Goal: Task Accomplishment & Management: Manage account settings

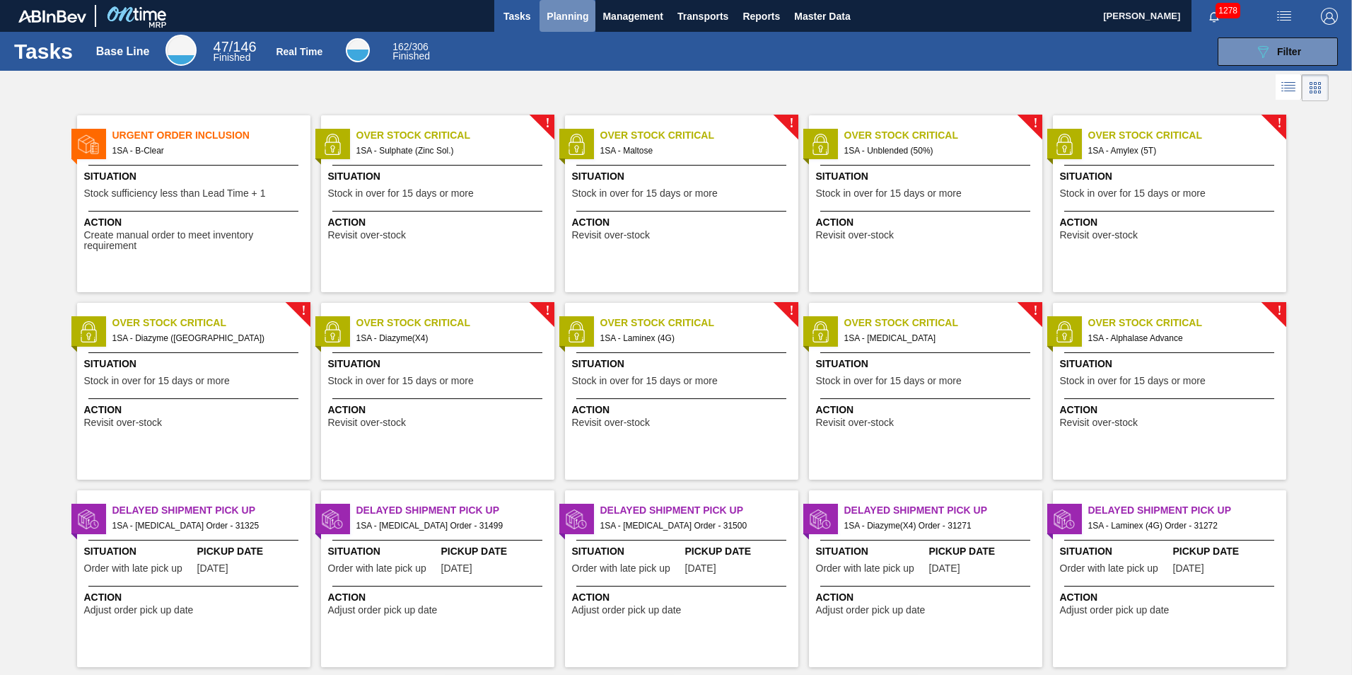
click at [560, 15] on span "Planning" at bounding box center [568, 16] width 42 height 17
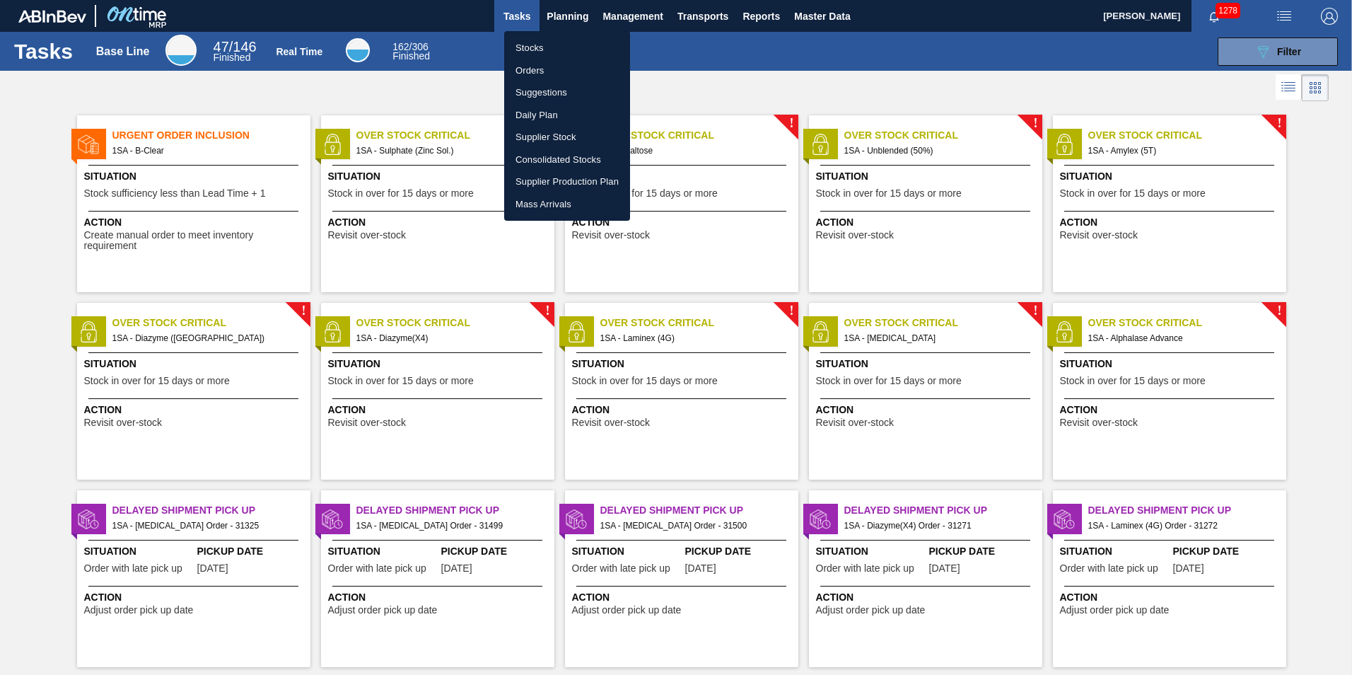
click at [542, 47] on li "Stocks" at bounding box center [567, 48] width 126 height 23
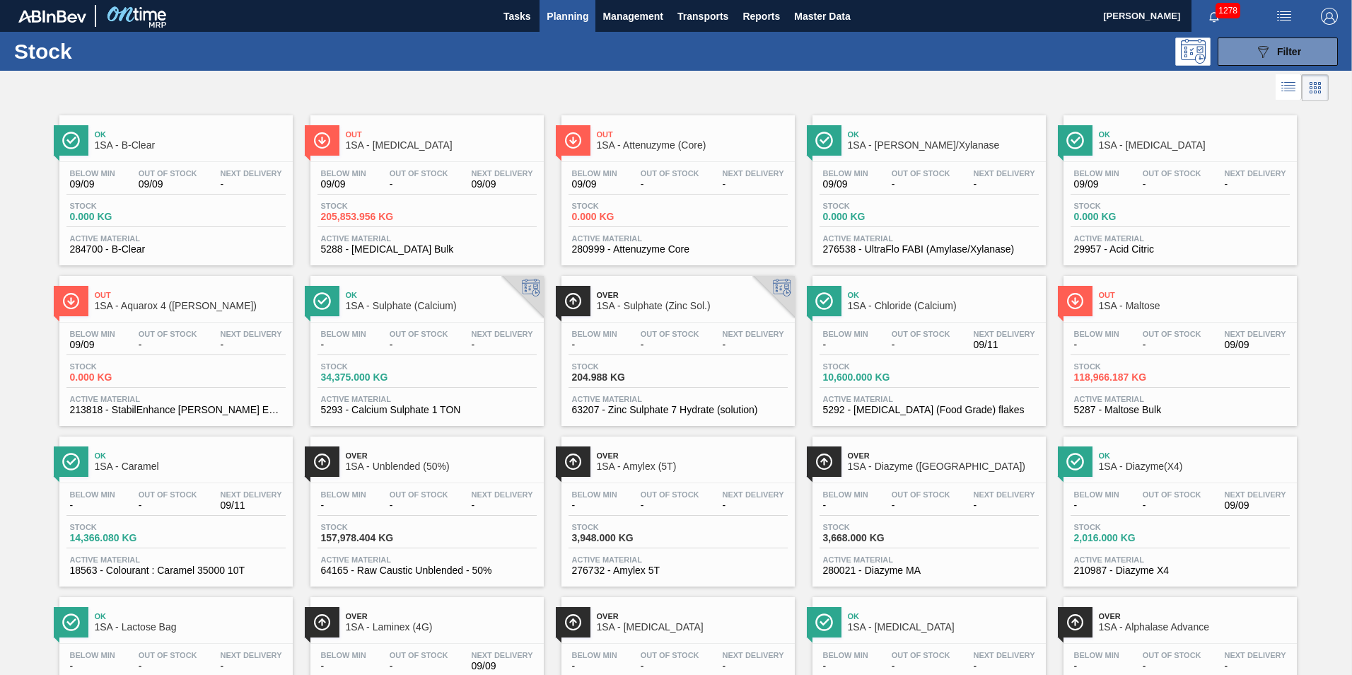
click at [662, 375] on span "204.988 KG" at bounding box center [621, 377] width 99 height 11
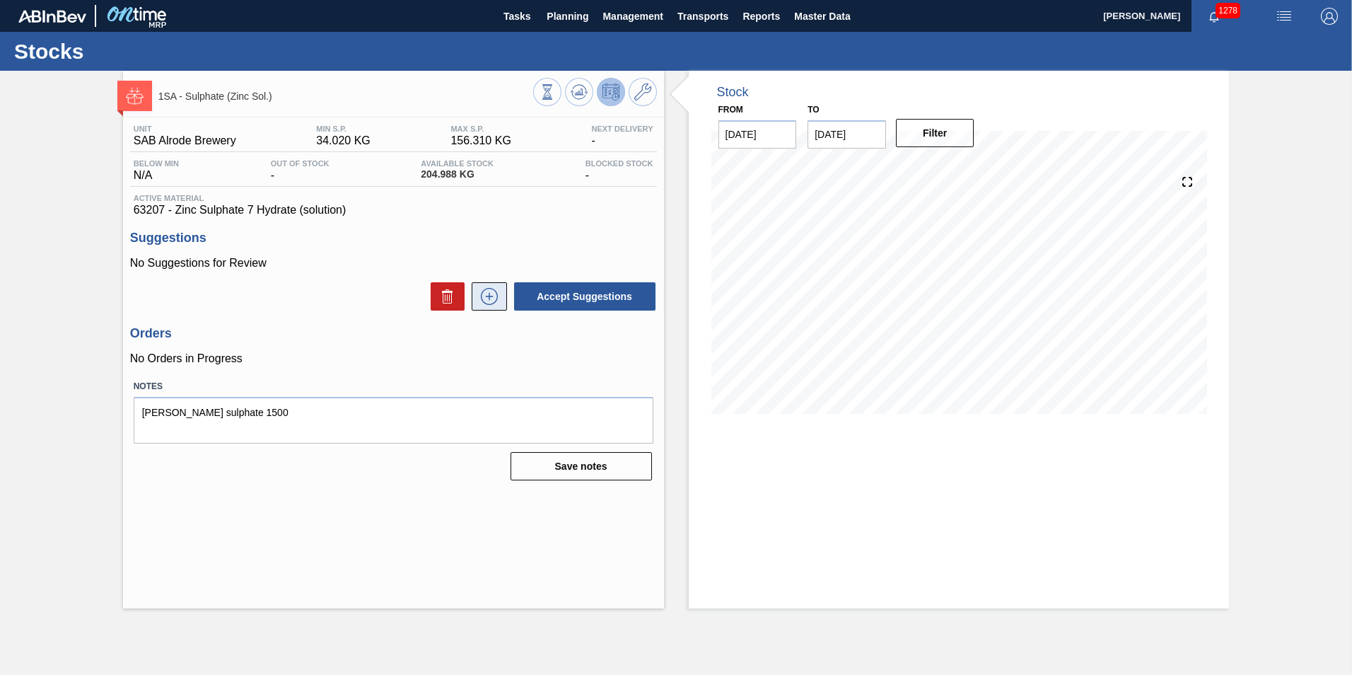
click at [492, 299] on icon at bounding box center [489, 296] width 23 height 17
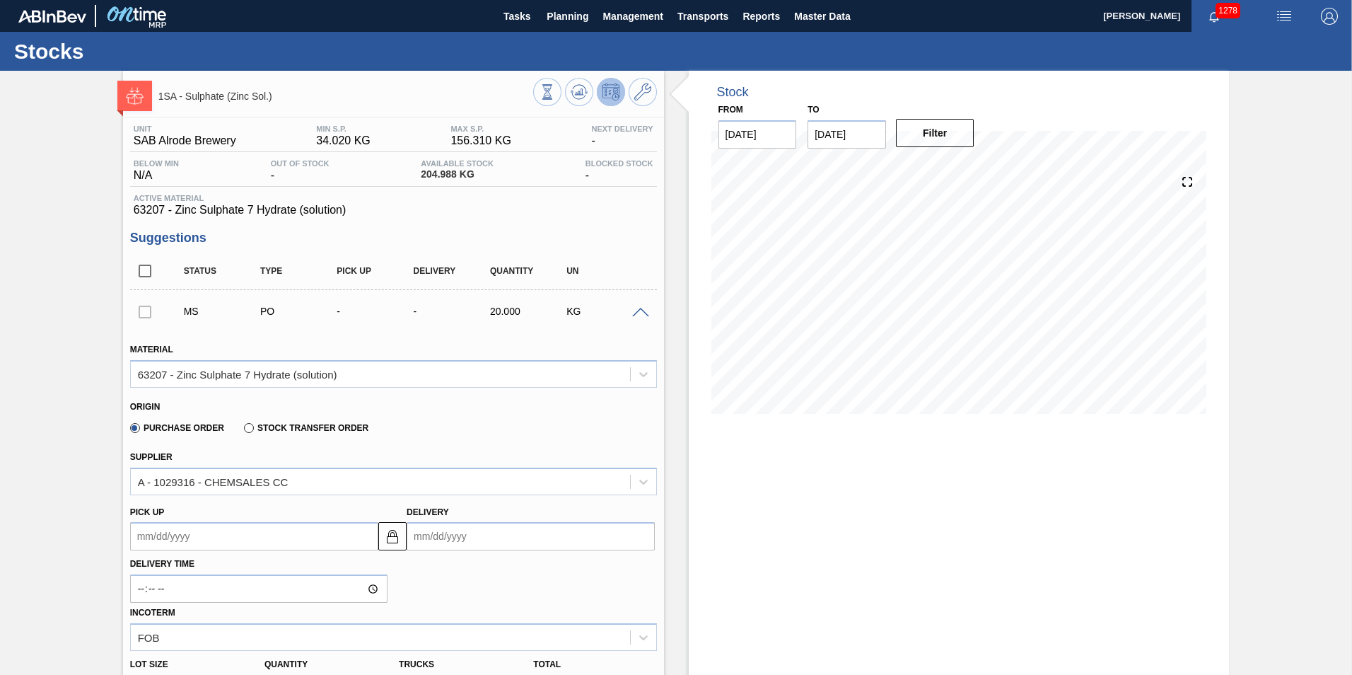
click at [450, 538] on input "Delivery" at bounding box center [531, 536] width 248 height 28
click at [465, 449] on div "16" at bounding box center [469, 449] width 19 height 19
type up3243851685 "[DATE]"
type input "[DATE]"
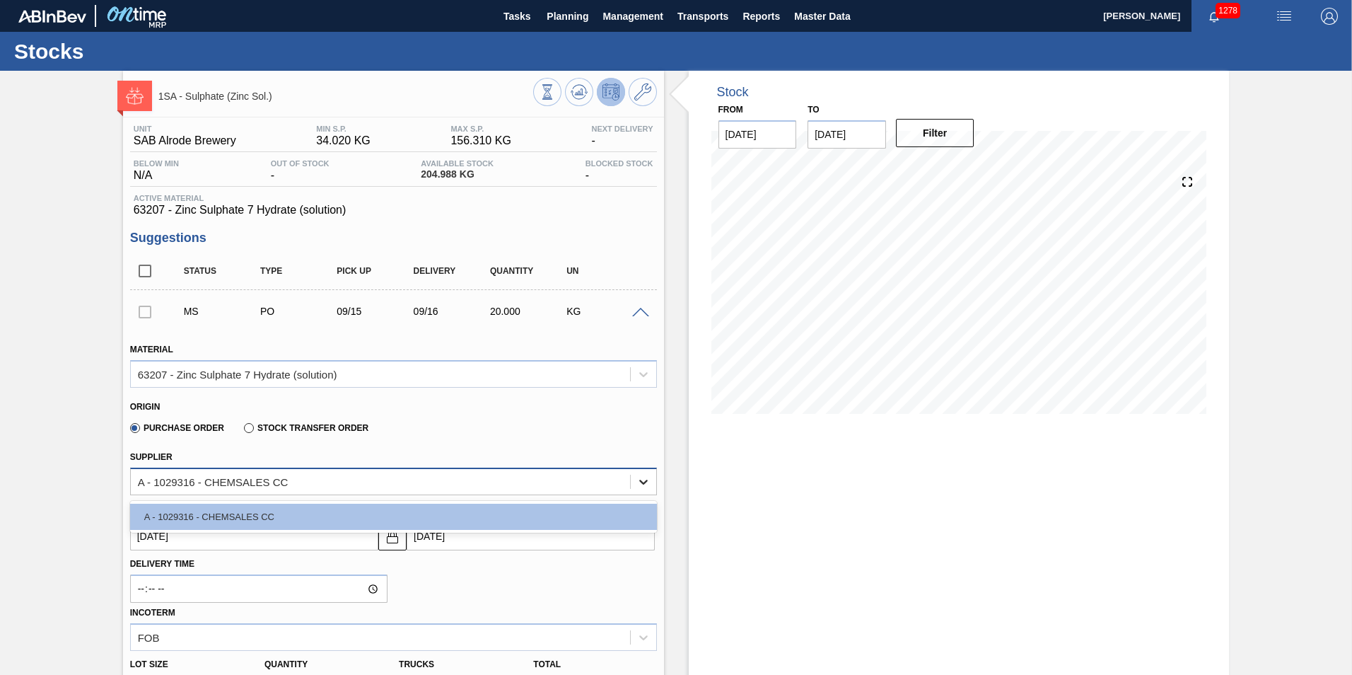
click at [643, 478] on icon at bounding box center [643, 481] width 14 height 14
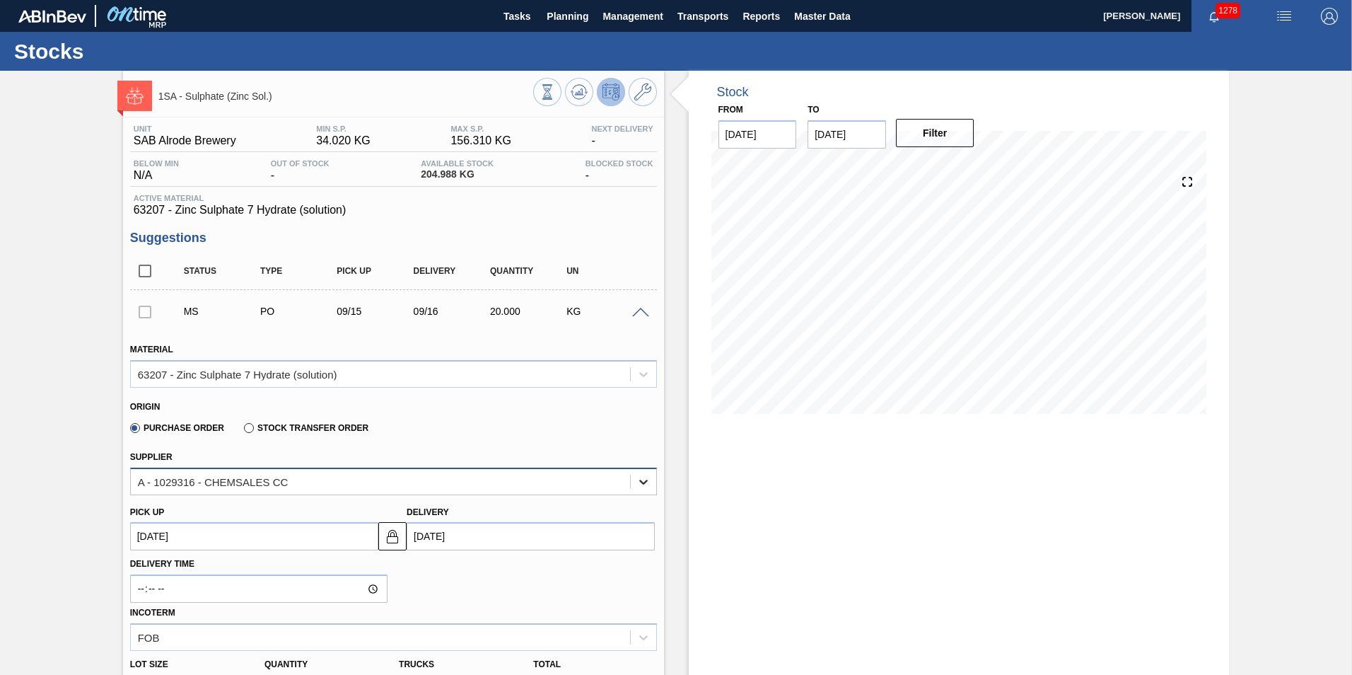
click at [643, 478] on icon at bounding box center [643, 481] width 14 height 14
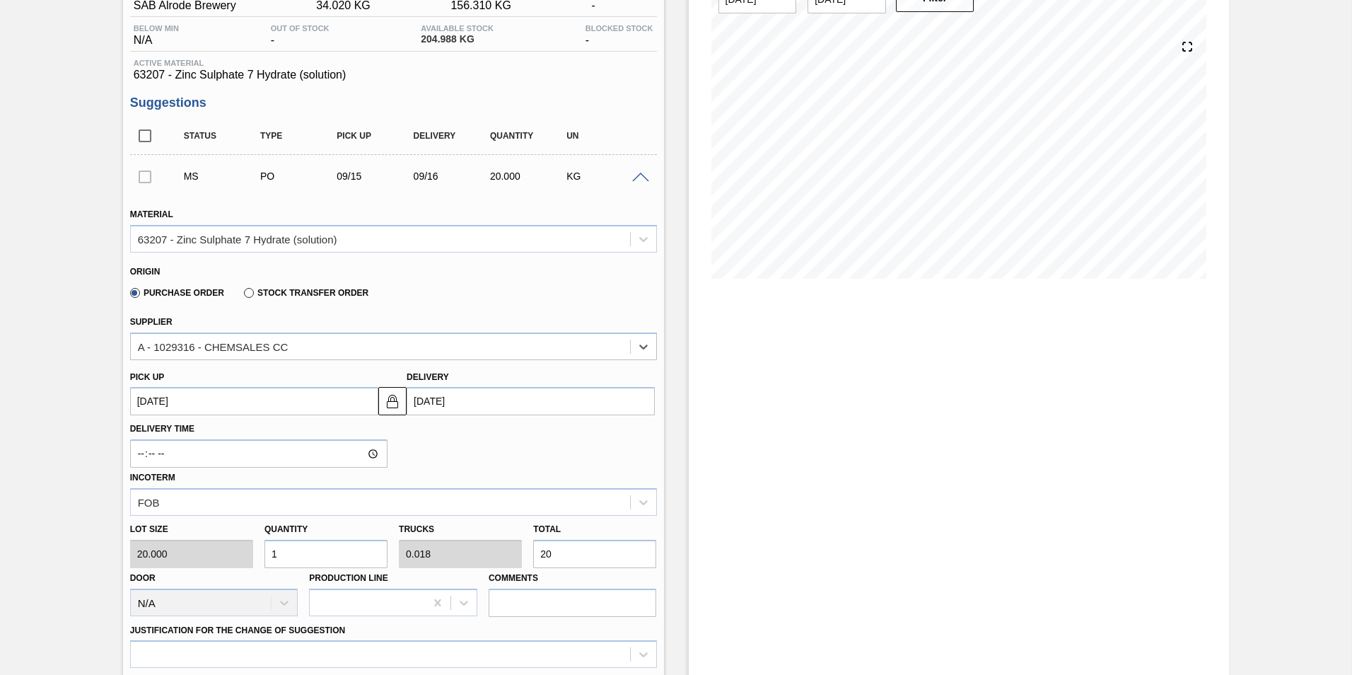
scroll to position [141, 0]
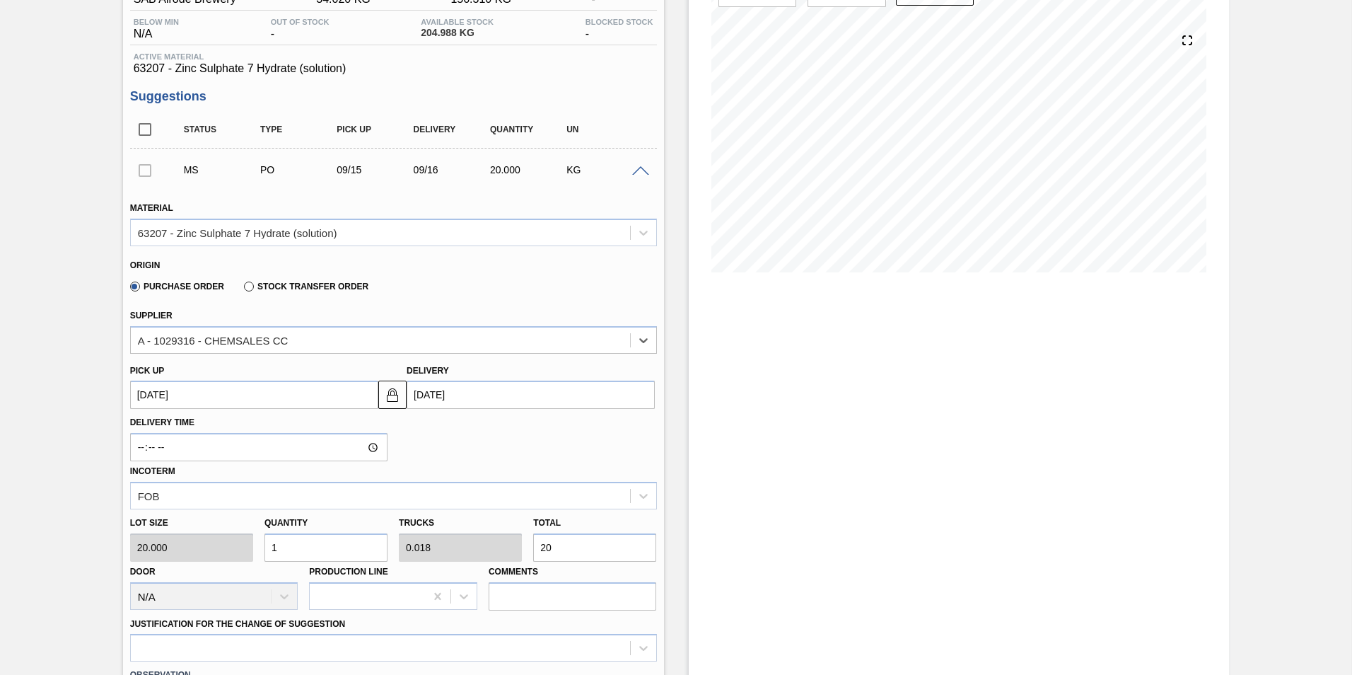
click at [564, 555] on input "20" at bounding box center [594, 547] width 123 height 28
type input "0.1"
type input "0.002"
type input "2"
type input "0"
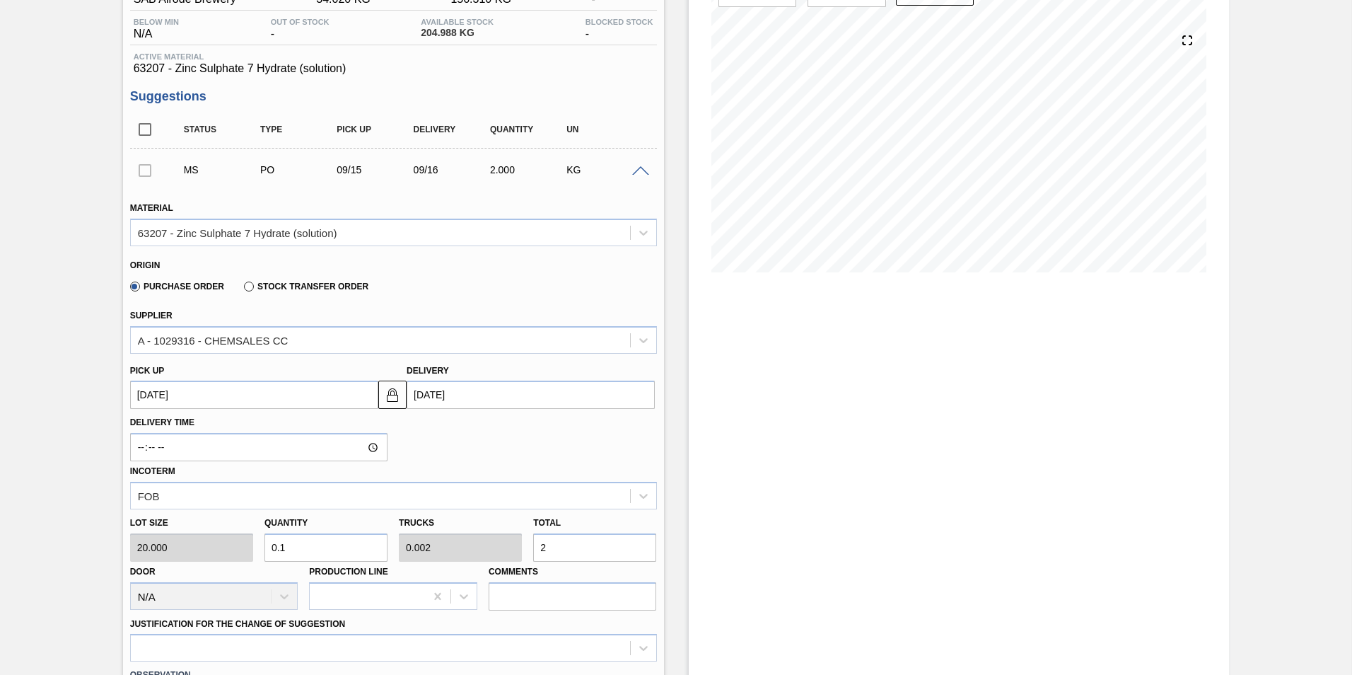
type input "0"
type input "0.05"
type input "0.001"
type input "1"
type input "0.55"
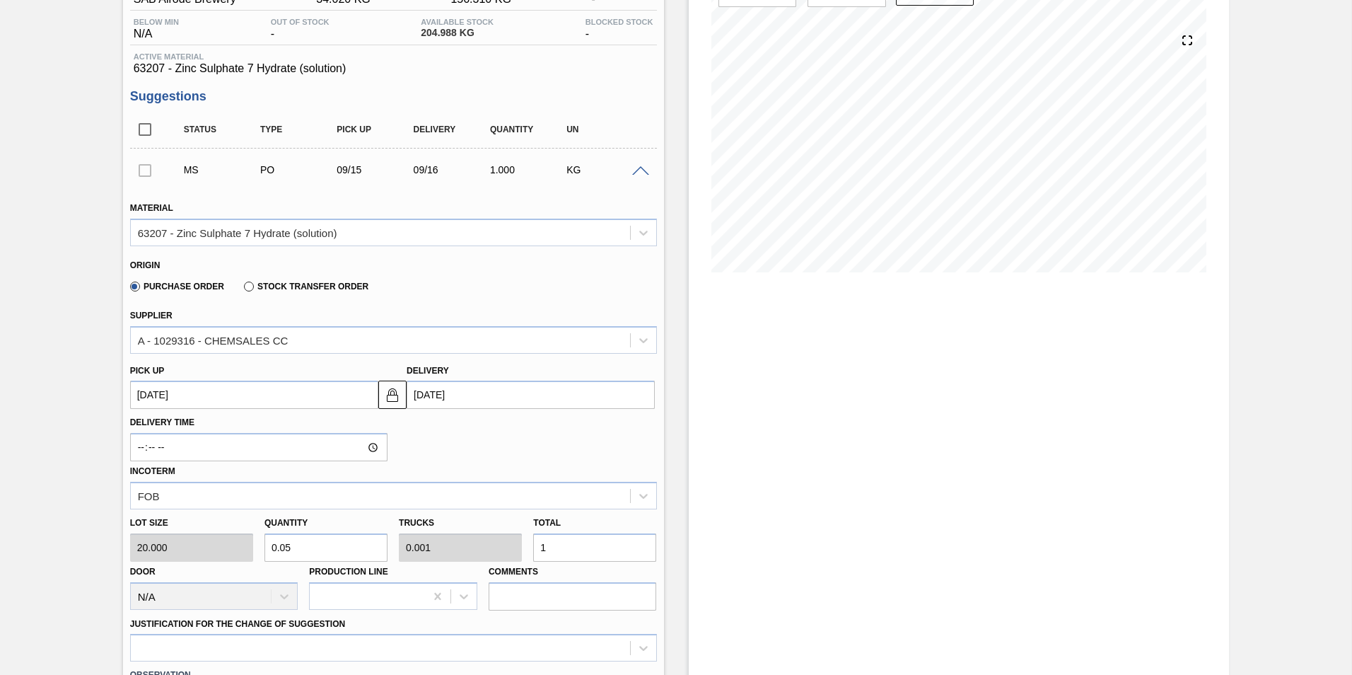
type input "0.01"
type input "11"
type input "5.75"
type input "0.103"
type input "115"
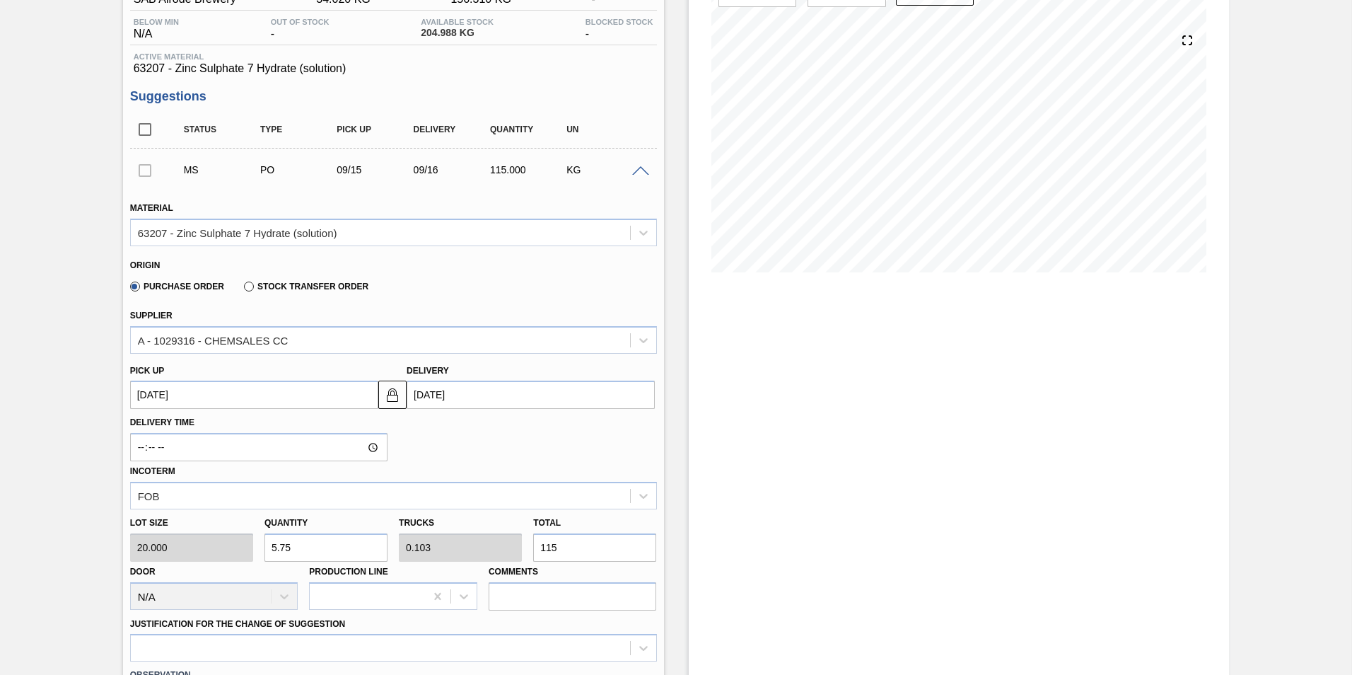
type input "57.6"
type input "1.029"
type input "1,152"
type input "5.75"
type input "0.103"
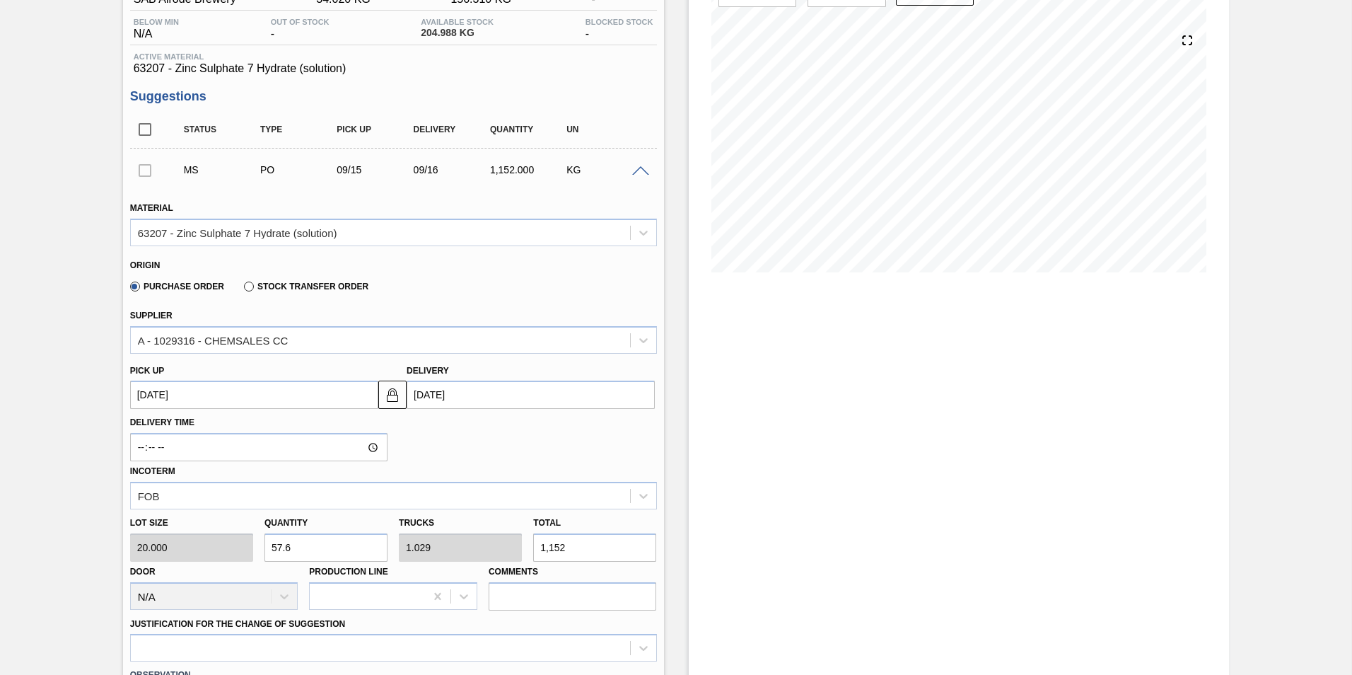
type input "115"
type input "0.55"
type input "0.01"
type input "11"
type input "0.05"
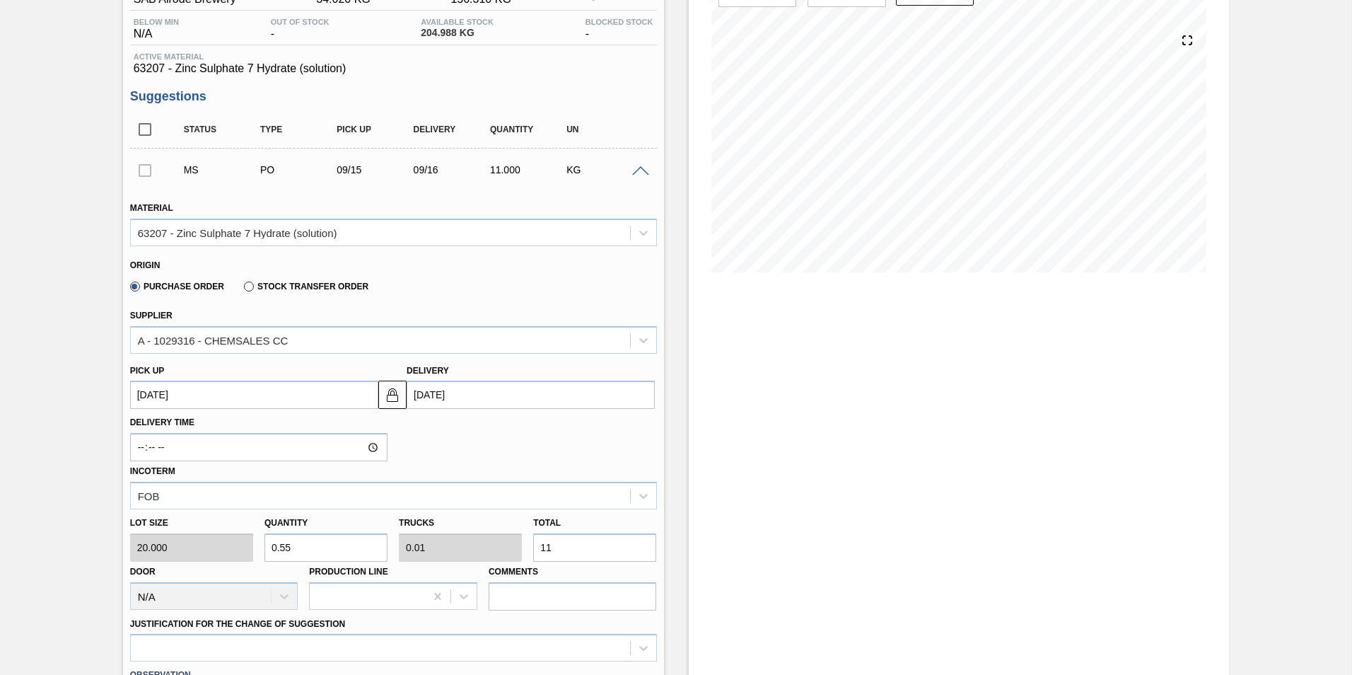
type input "0.001"
type input "1"
type input "0"
type input "0.45"
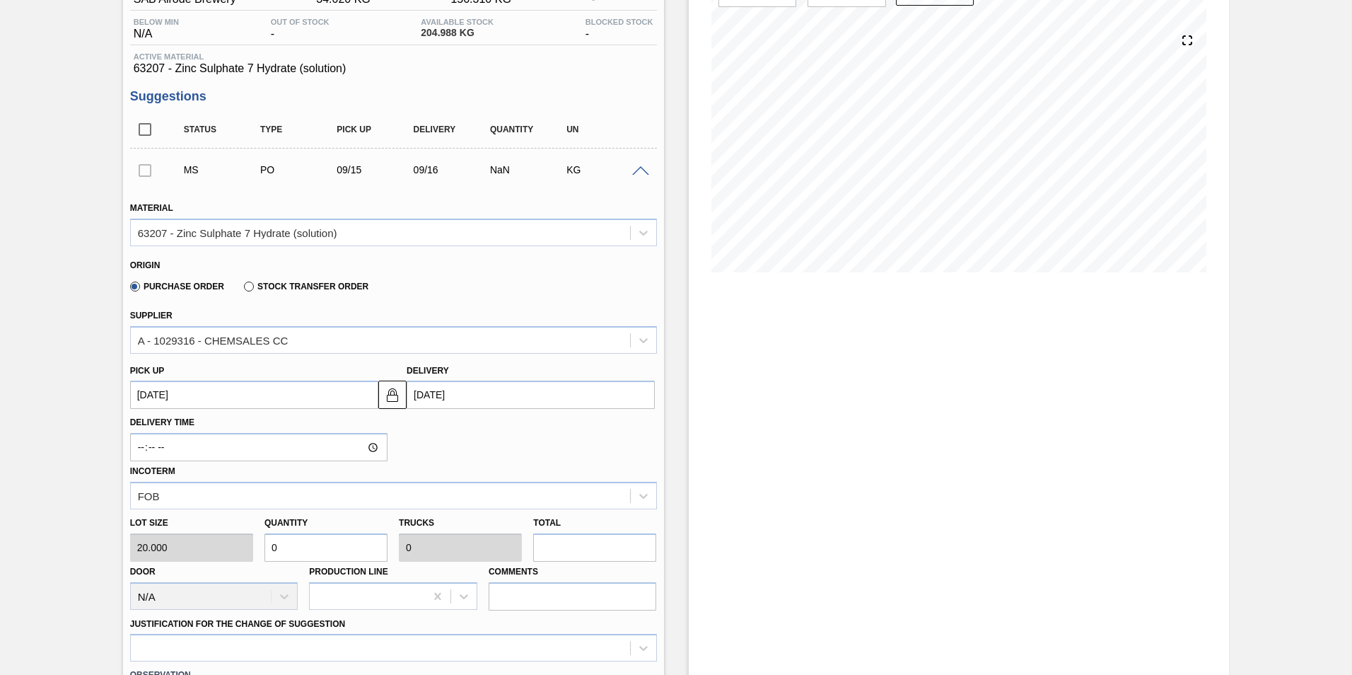
type input "0.008"
click at [550, 553] on input "9" at bounding box center [594, 547] width 123 height 28
click at [590, 552] on input "9" at bounding box center [594, 547] width 123 height 28
type input "9"
click at [545, 600] on input "Comments" at bounding box center [573, 596] width 168 height 28
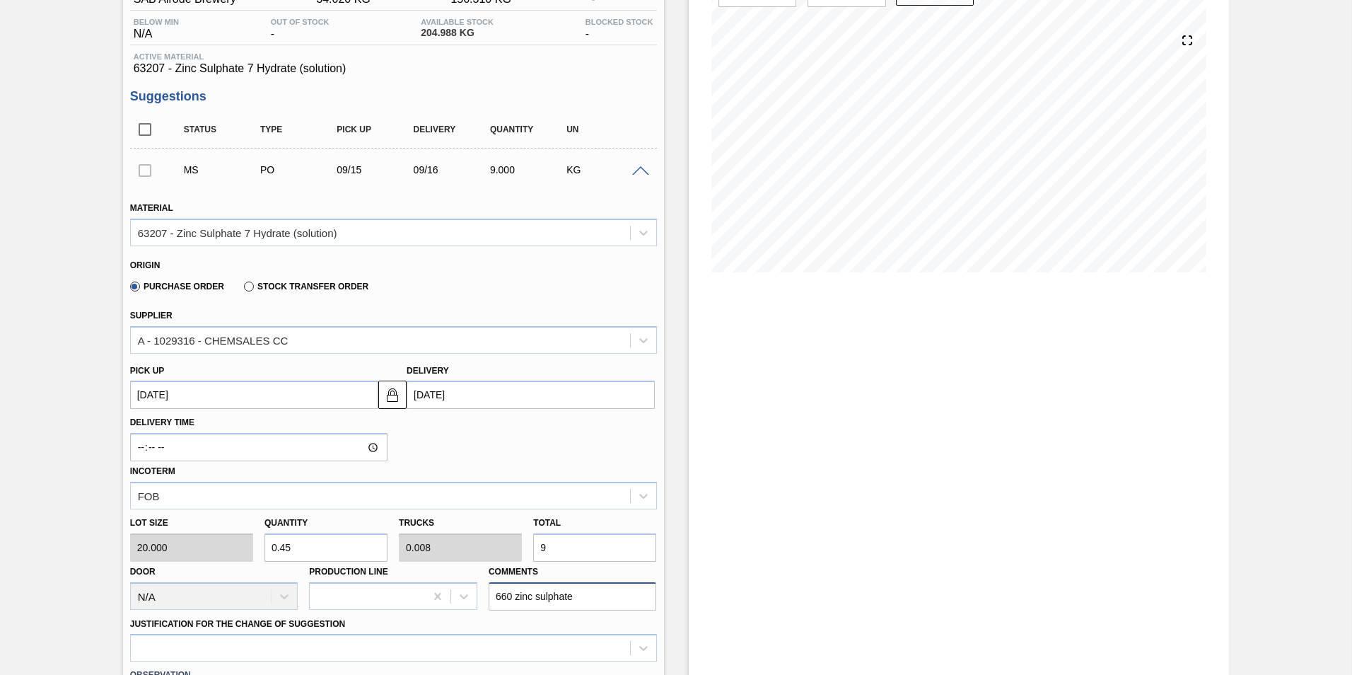
type input "660 zinc sulphate"
click at [563, 544] on input "9" at bounding box center [594, 547] width 123 height 28
click at [609, 547] on input "9" at bounding box center [594, 547] width 123 height 28
type input "95.58"
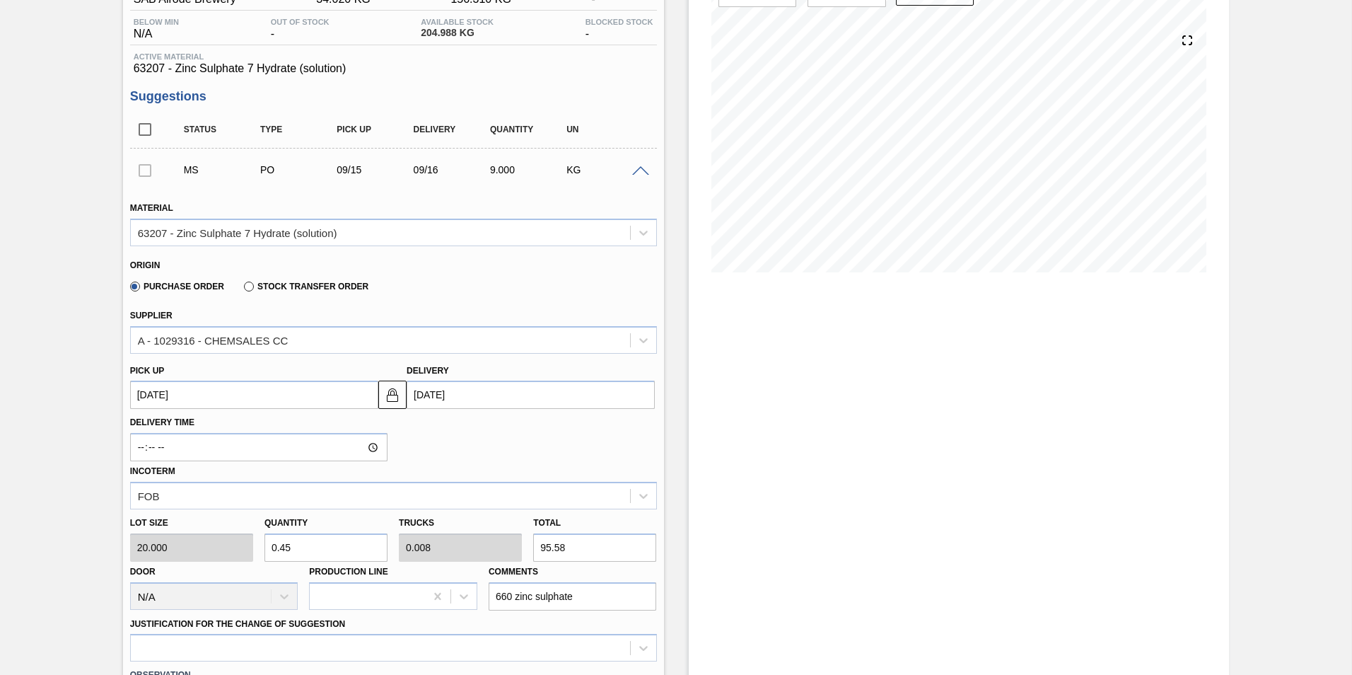
type input "4.779"
type input "0.085"
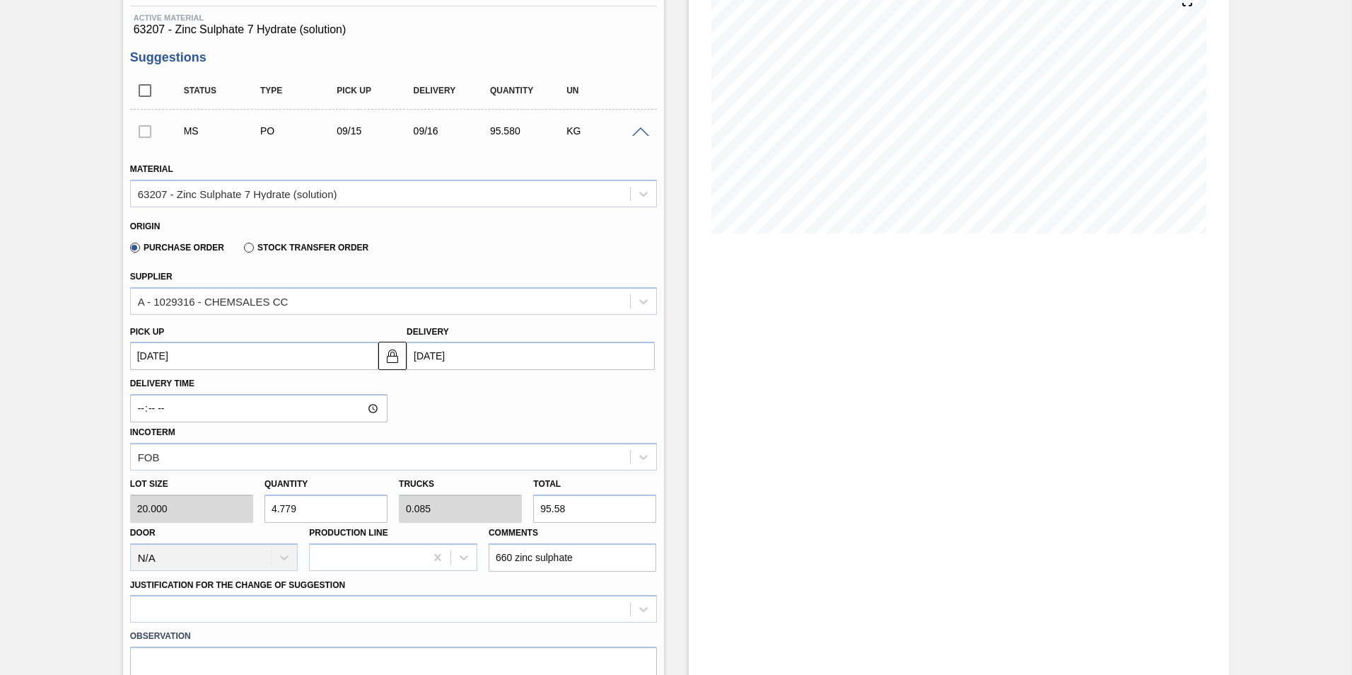
scroll to position [283, 0]
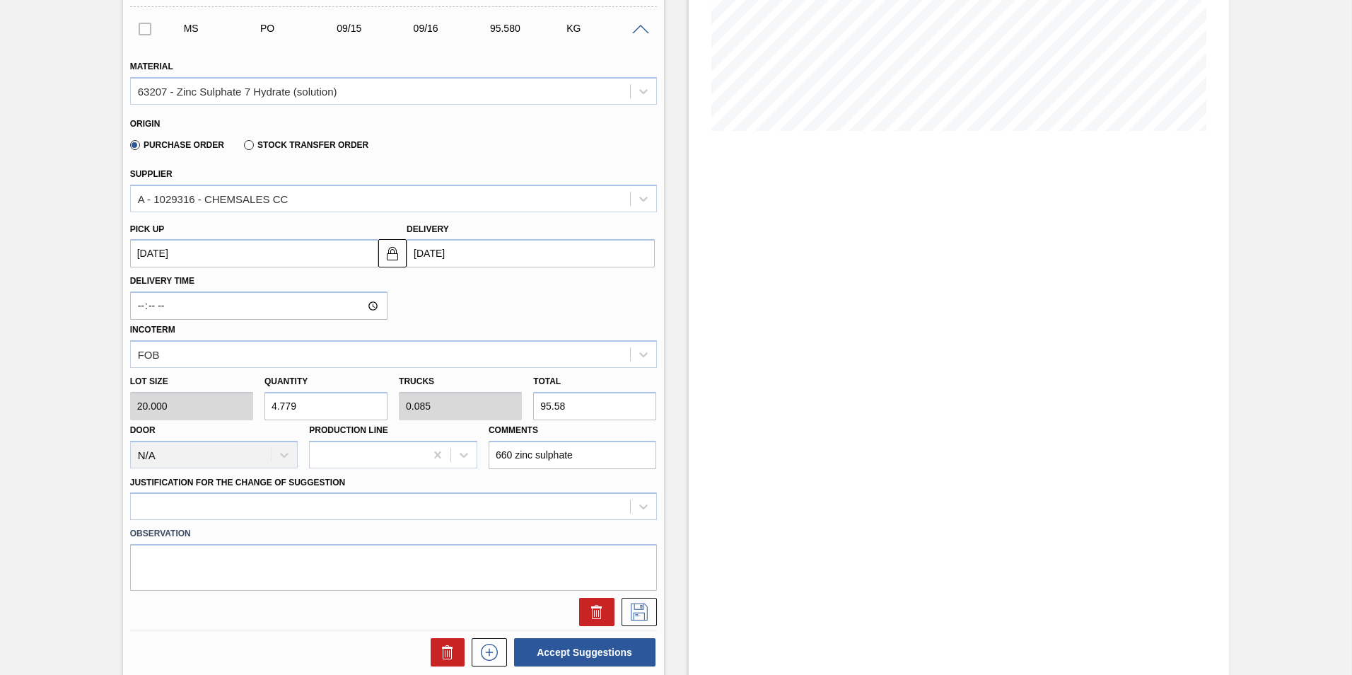
click at [587, 410] on input "95.58" at bounding box center [594, 406] width 123 height 28
type input "4.775"
type input "95.5"
type input "4.75"
type input "95"
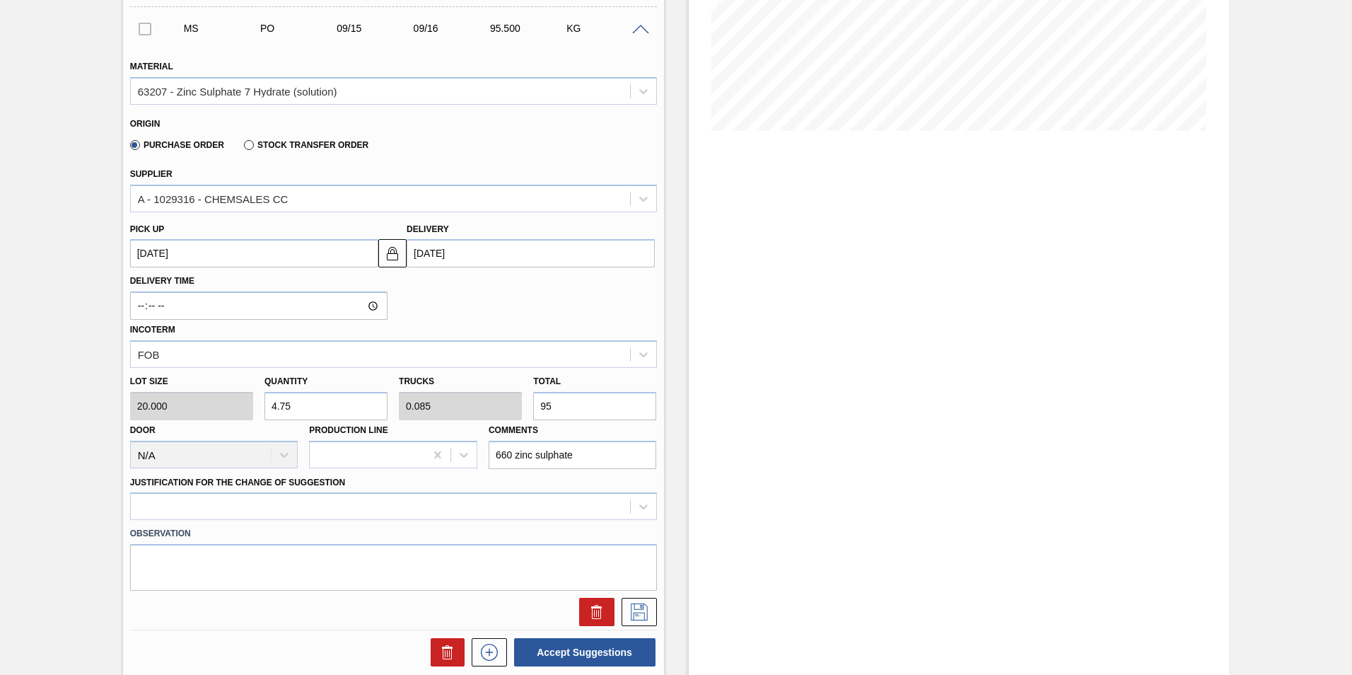
type input "0.45"
type input "0.008"
type input "9"
type input "0"
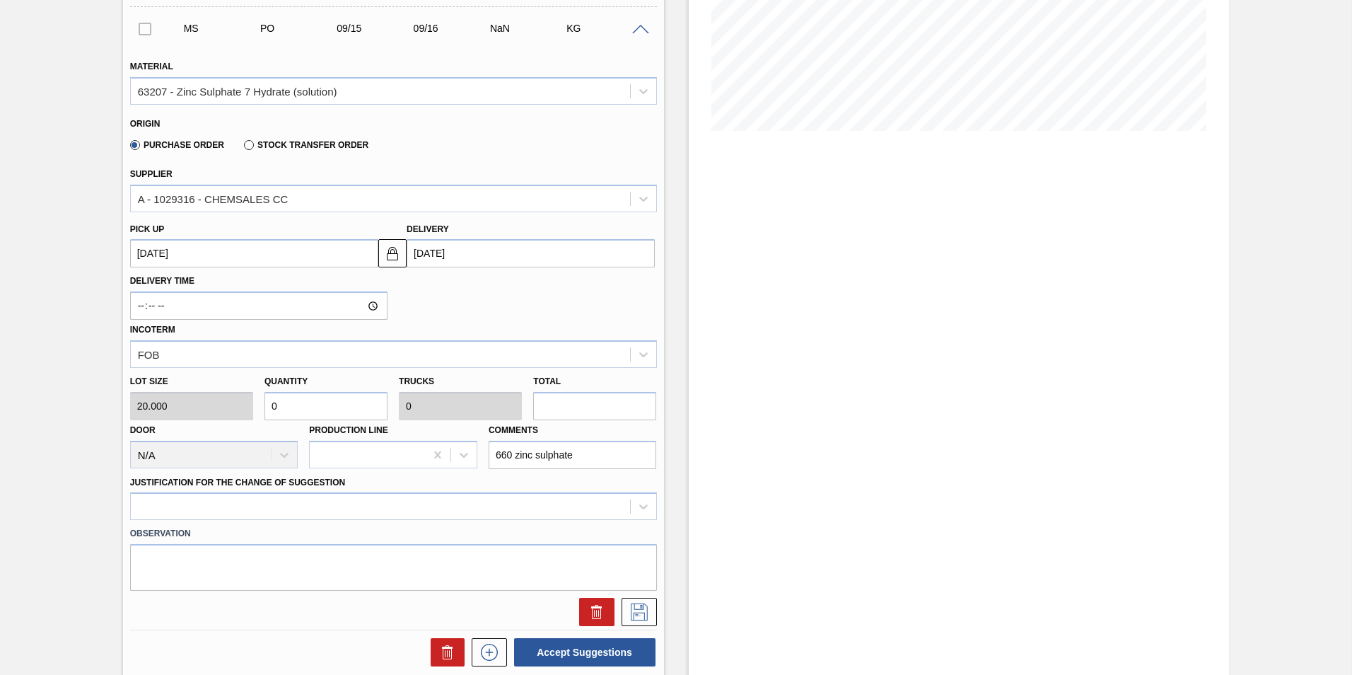
type input "0.45"
type input "0.008"
type input "9"
type input "4.75"
type input "0.085"
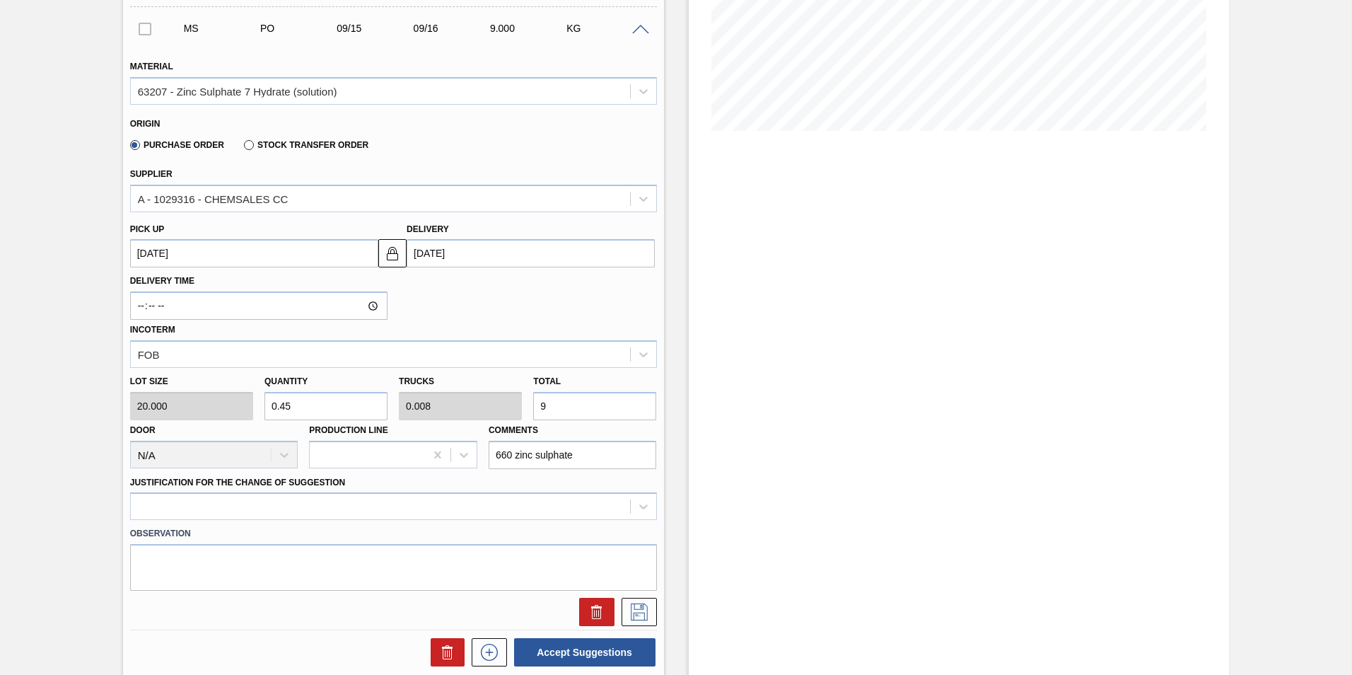
type input "95"
type input "47.75"
type input "0.853"
type input "955"
type input "477.9"
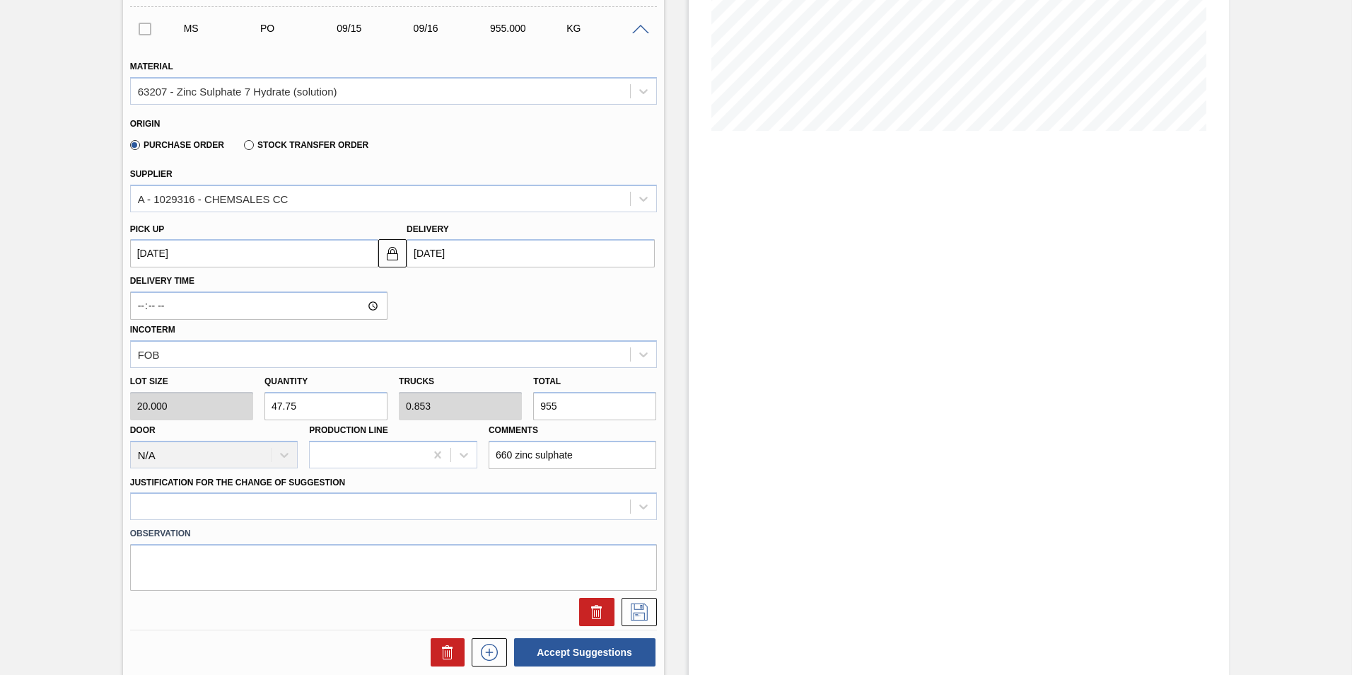
type input "8.534"
type input "9,558"
click at [592, 415] on input "9,558" at bounding box center [594, 406] width 123 height 28
type input "47.75"
type input "0.853"
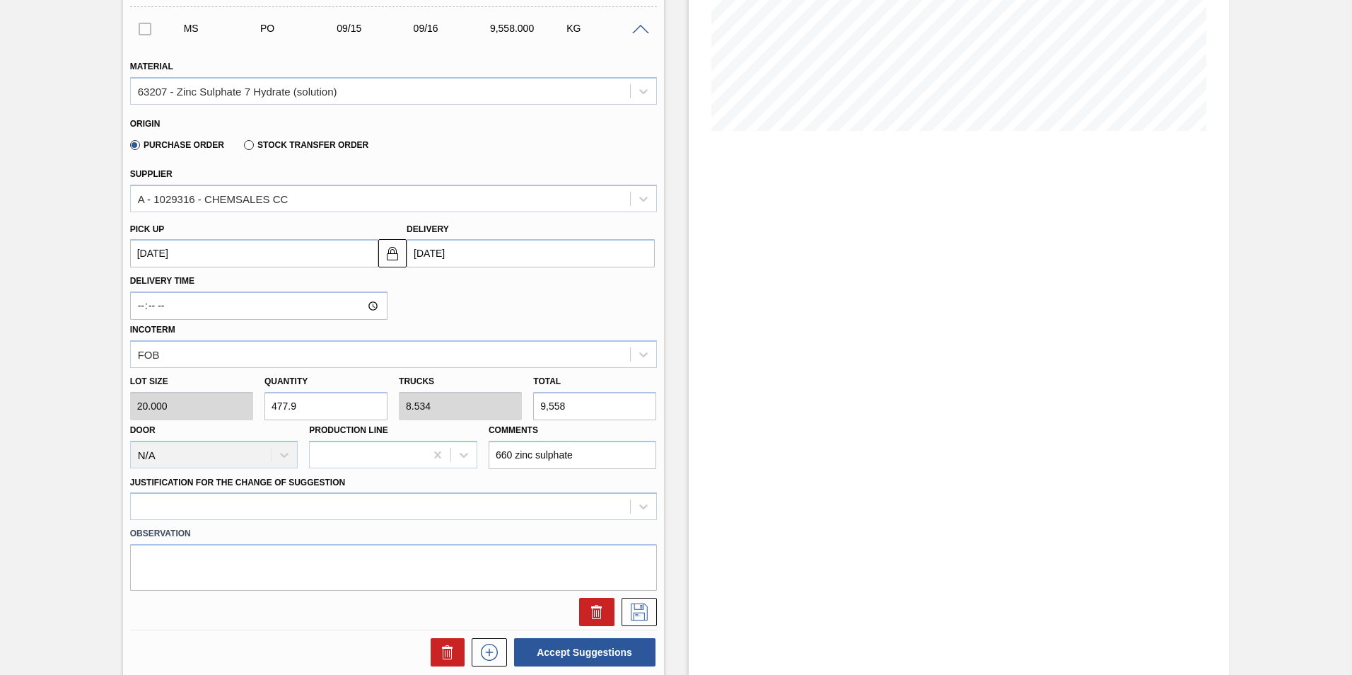
type input "955"
type input "4.75"
type input "0.085"
type input "95"
type input "0.45"
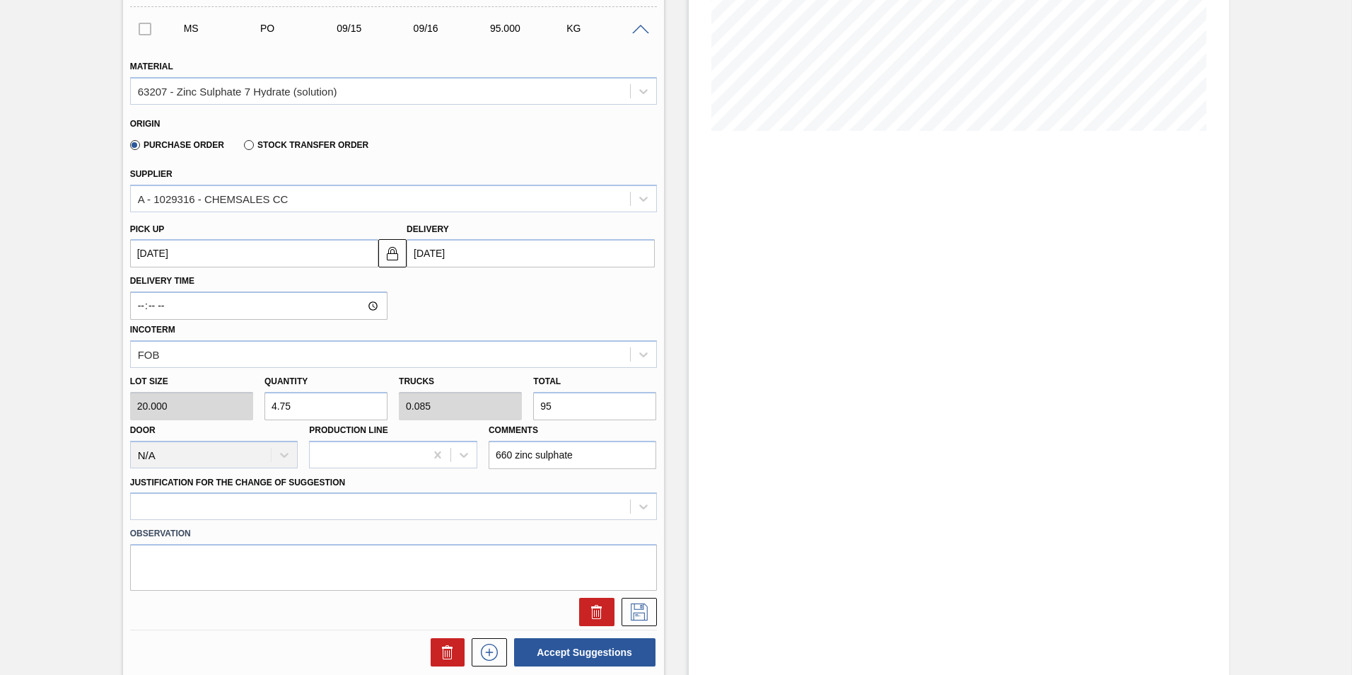
type input "0.008"
type input "95.58"
type input "4.779"
type input "0.085"
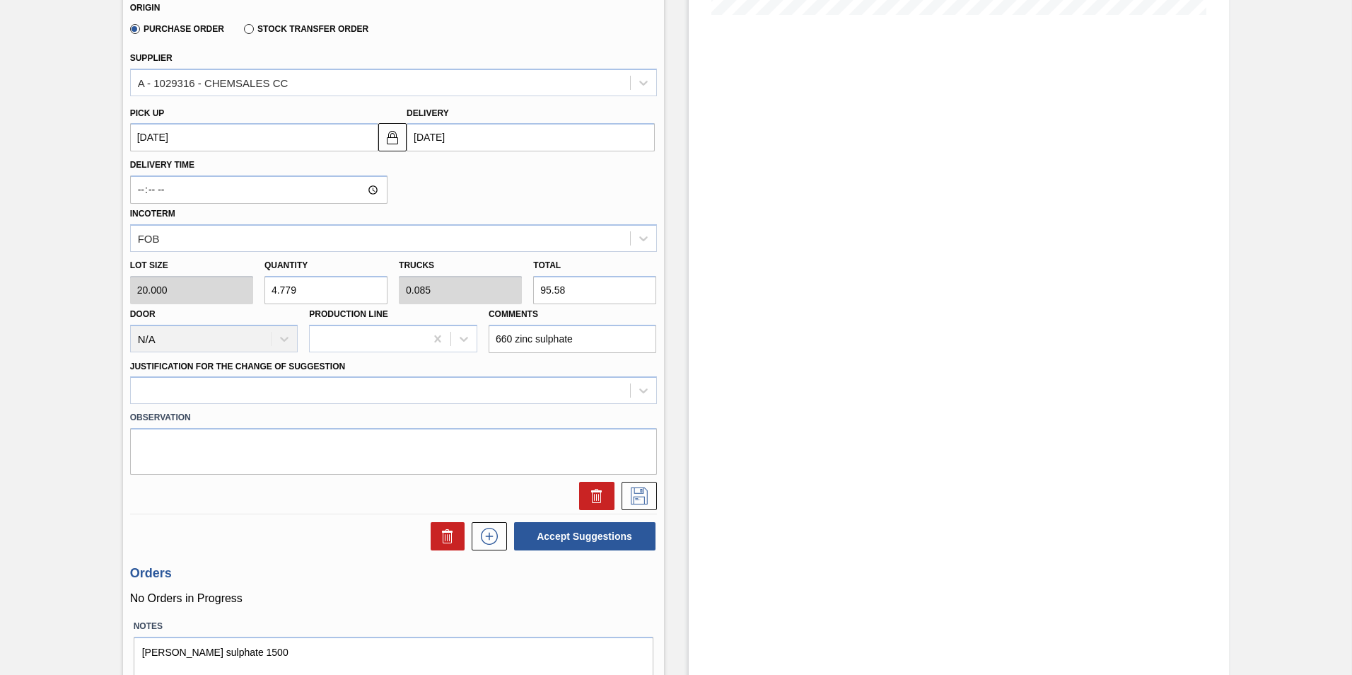
scroll to position [456, 0]
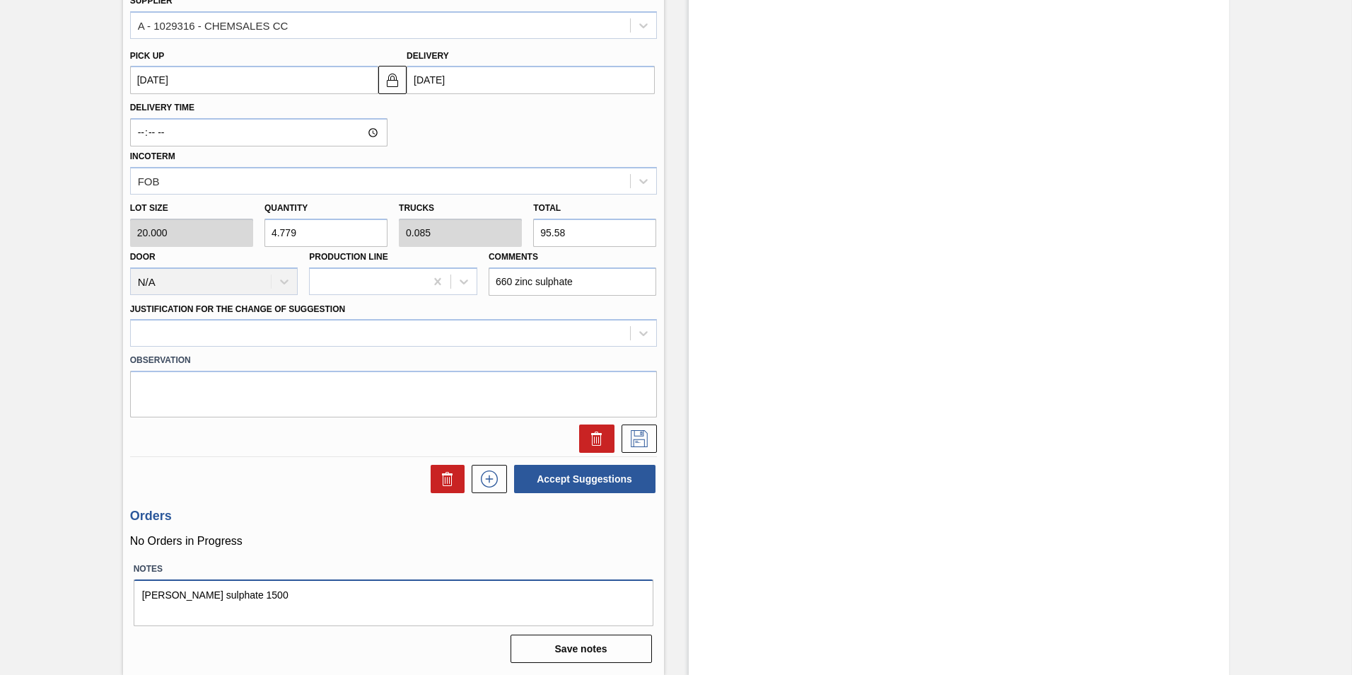
click at [235, 597] on textarea "[PERSON_NAME] sulphate 1500" at bounding box center [394, 602] width 520 height 47
click at [161, 594] on textarea "[PERSON_NAME] sulphate 660" at bounding box center [394, 602] width 520 height 47
click at [633, 440] on icon at bounding box center [639, 438] width 23 height 17
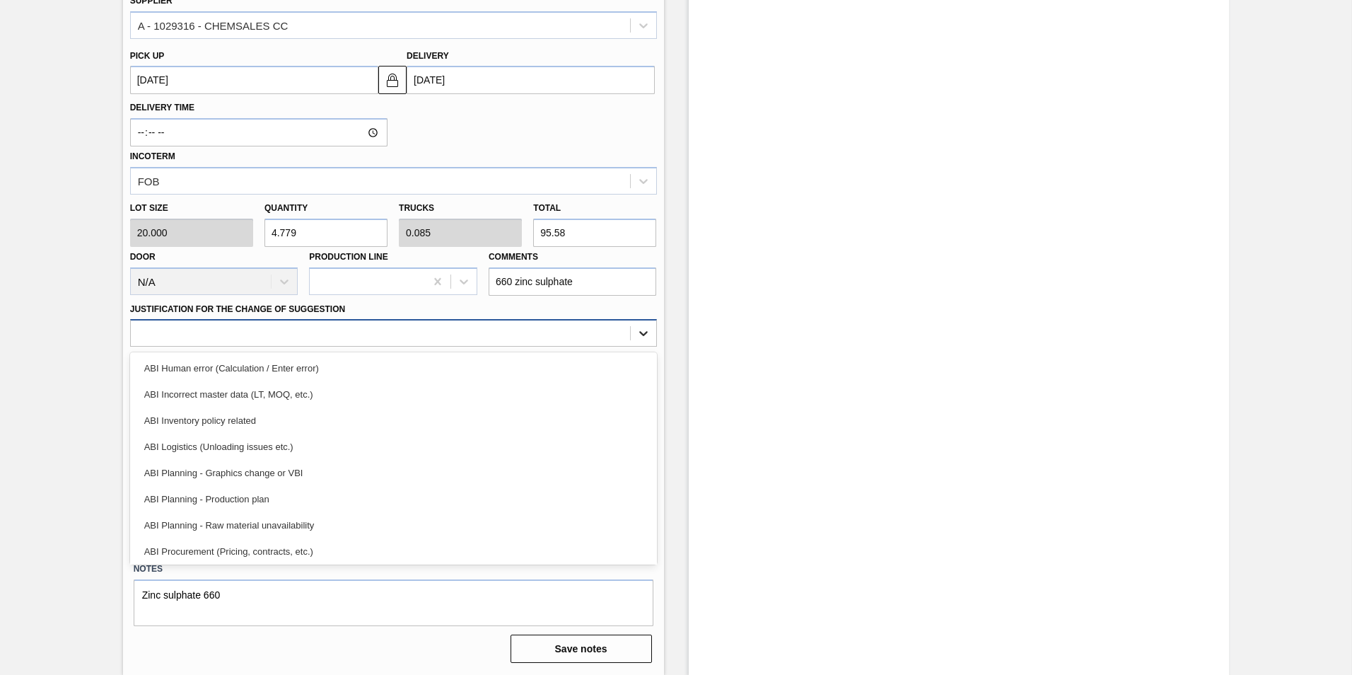
click at [638, 329] on icon at bounding box center [643, 333] width 14 height 14
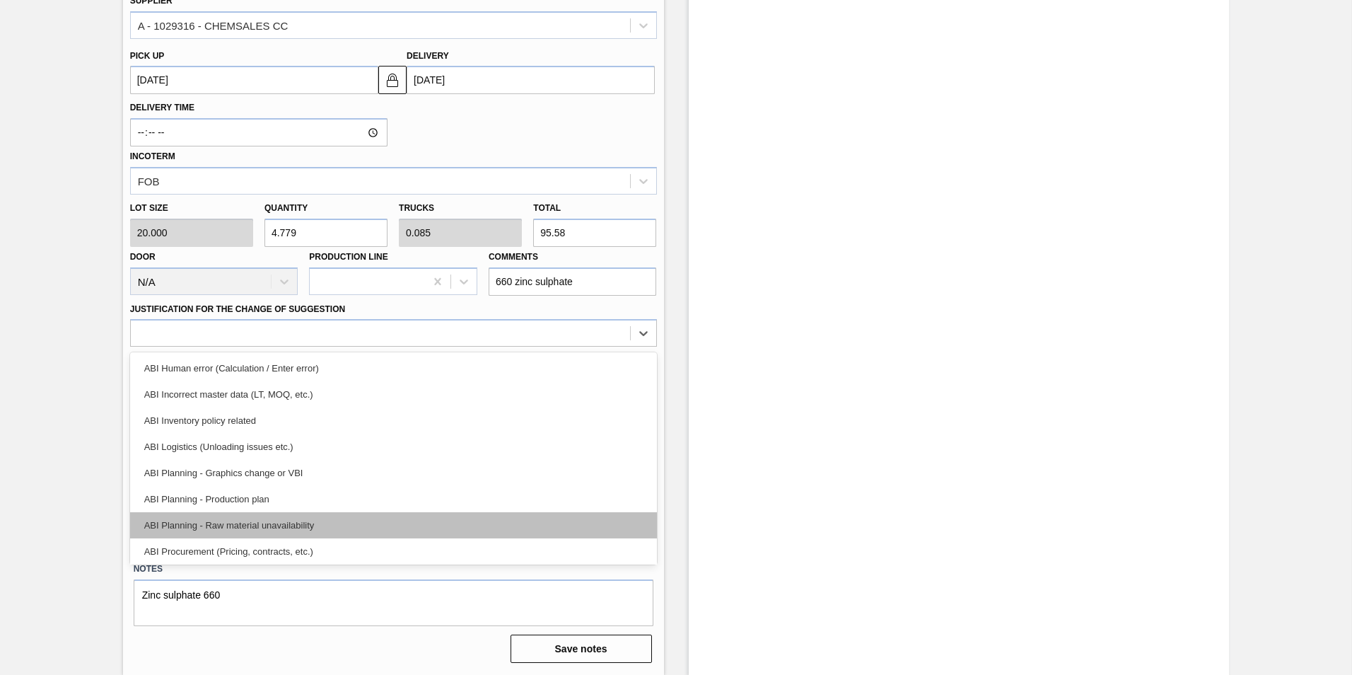
click at [267, 527] on div "ABI Planning - Raw material unavailability" at bounding box center [393, 525] width 527 height 26
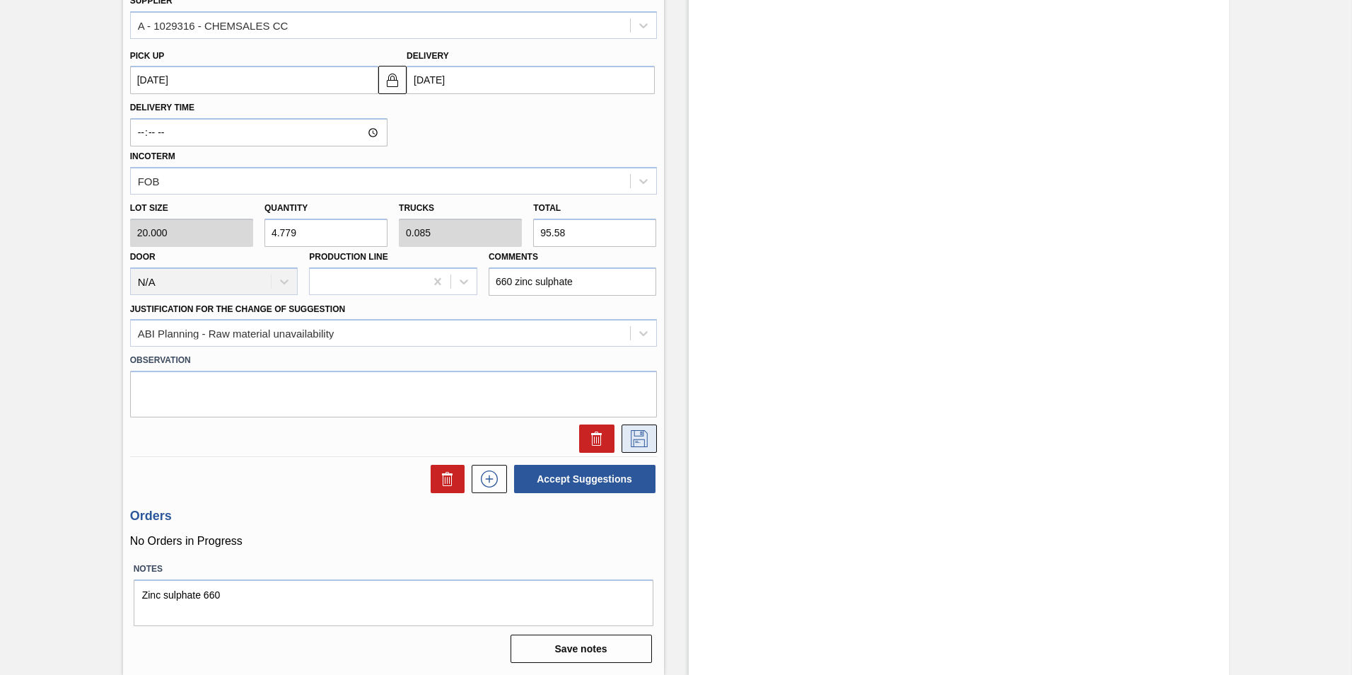
click at [638, 436] on icon at bounding box center [639, 438] width 23 height 17
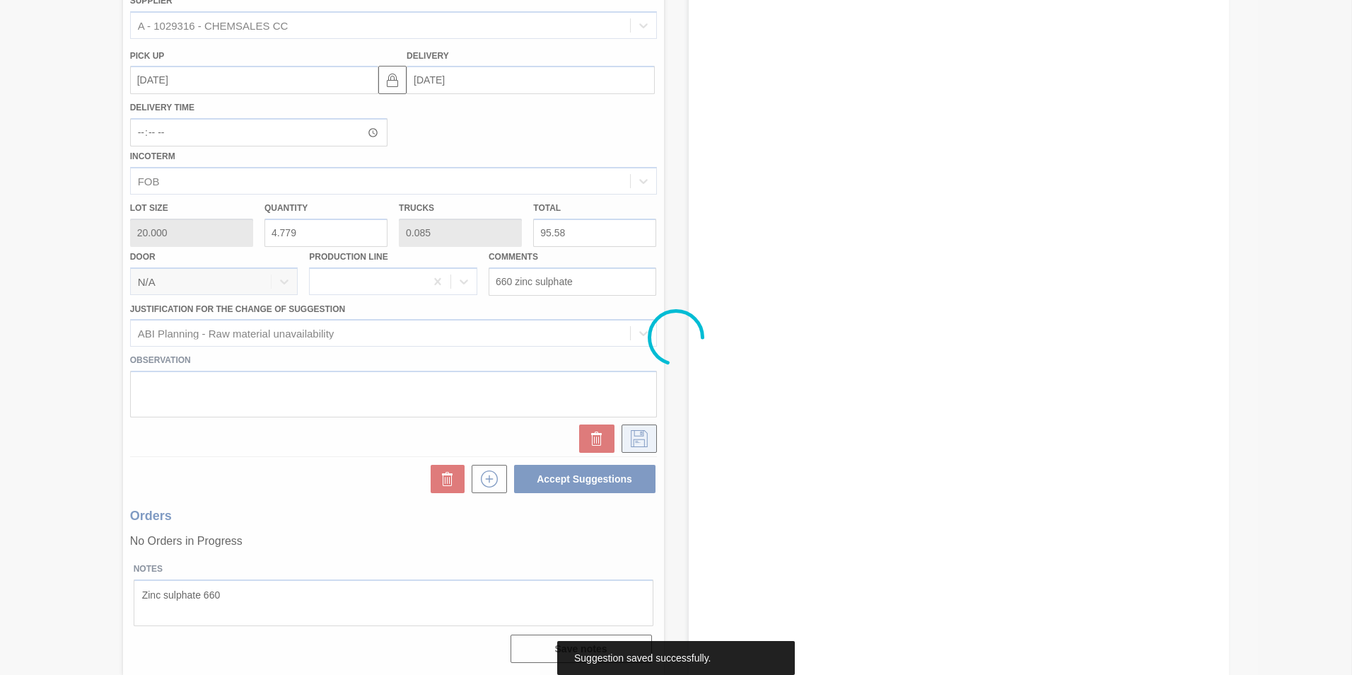
type textarea "[PERSON_NAME] sulphate 1500"
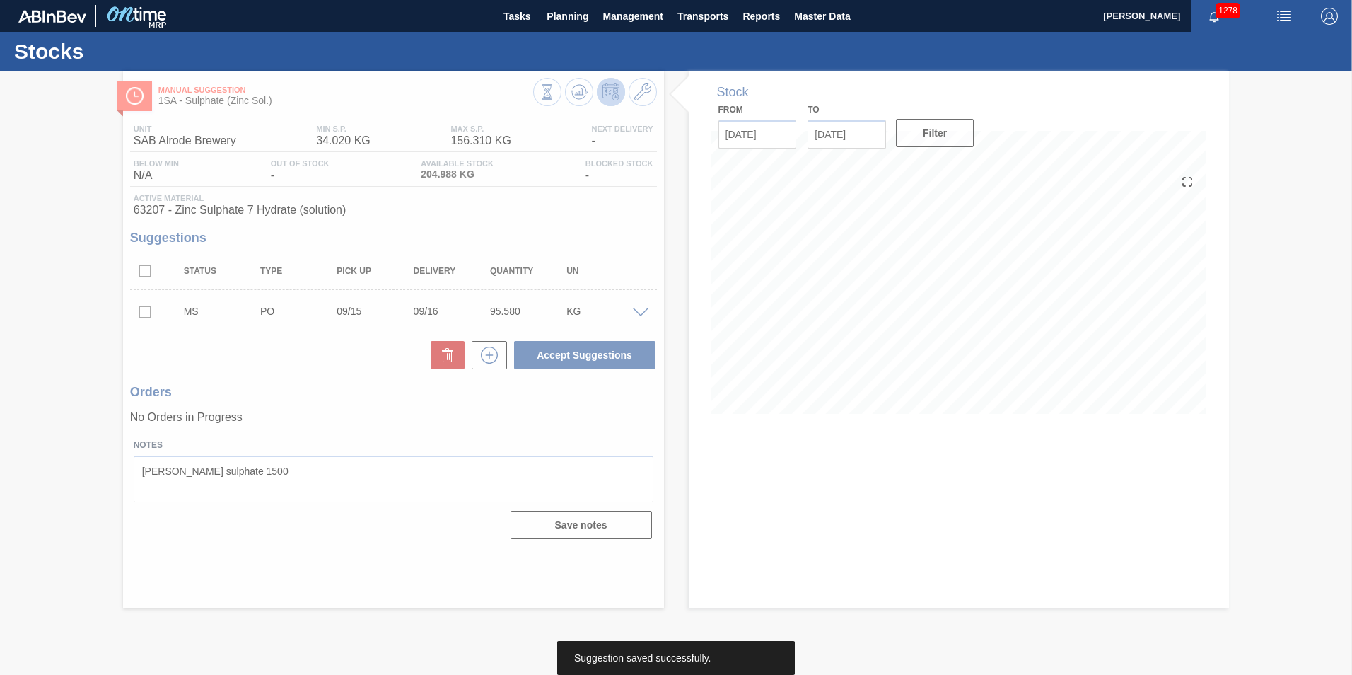
scroll to position [0, 0]
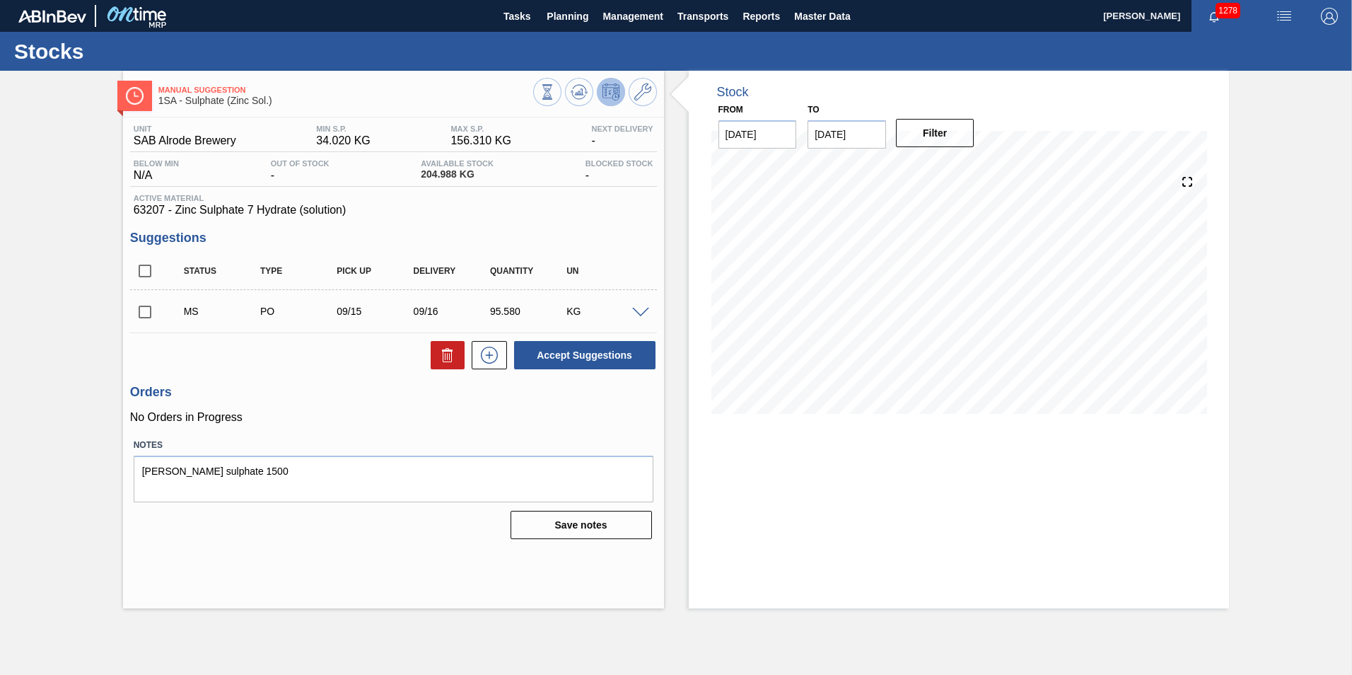
click at [139, 311] on input "checkbox" at bounding box center [145, 312] width 30 height 30
checkbox input "true"
click at [161, 473] on textarea "[PERSON_NAME] sulphate 1500" at bounding box center [394, 478] width 520 height 47
click at [240, 476] on textarea "Zinc sulphate 1500" at bounding box center [394, 478] width 520 height 47
type textarea "Zinc sulphate 660"
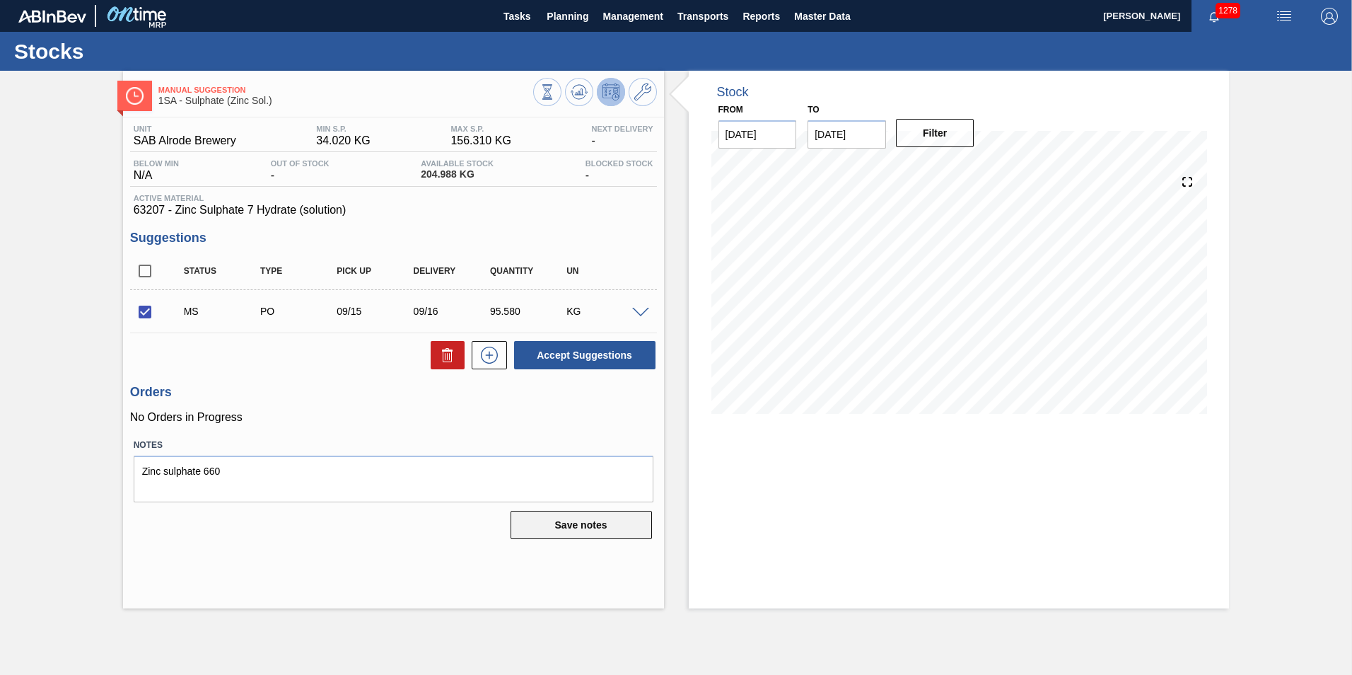
click at [576, 530] on button "Save notes" at bounding box center [581, 525] width 141 height 28
click at [584, 357] on button "Accept Suggestions" at bounding box center [584, 355] width 141 height 28
checkbox input "false"
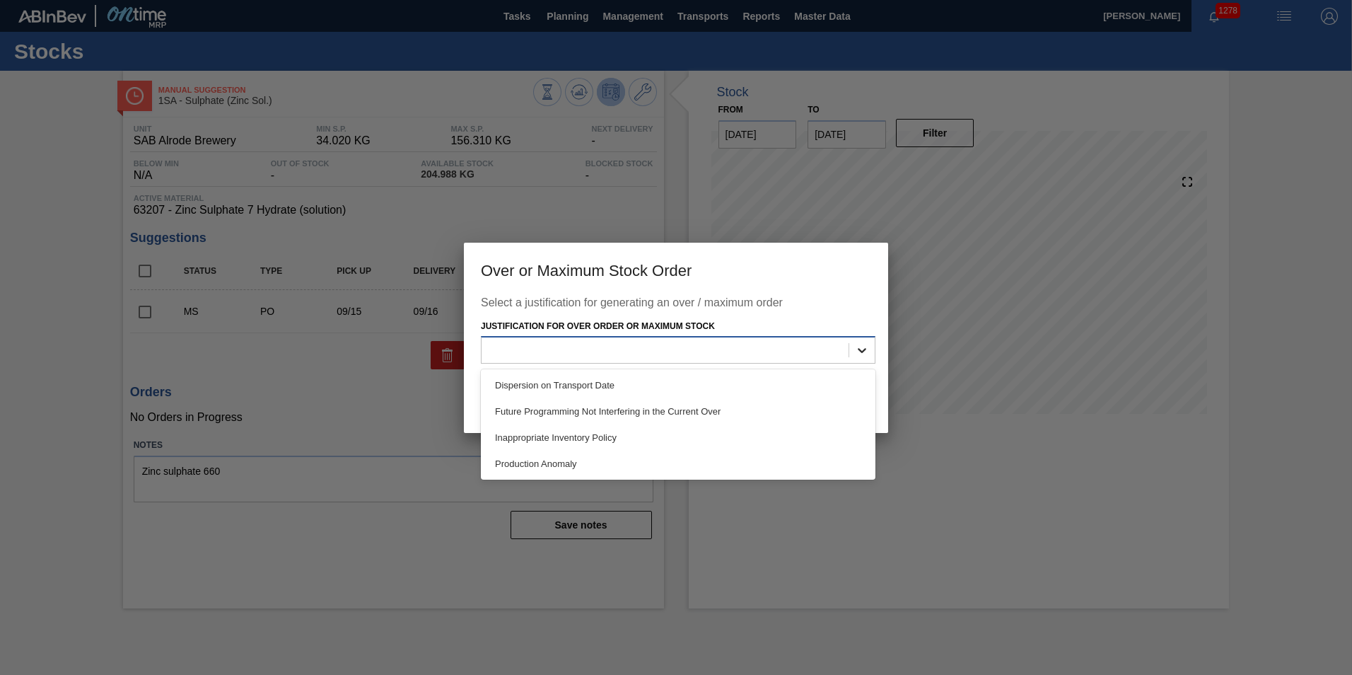
click at [862, 351] on icon at bounding box center [862, 350] width 14 height 14
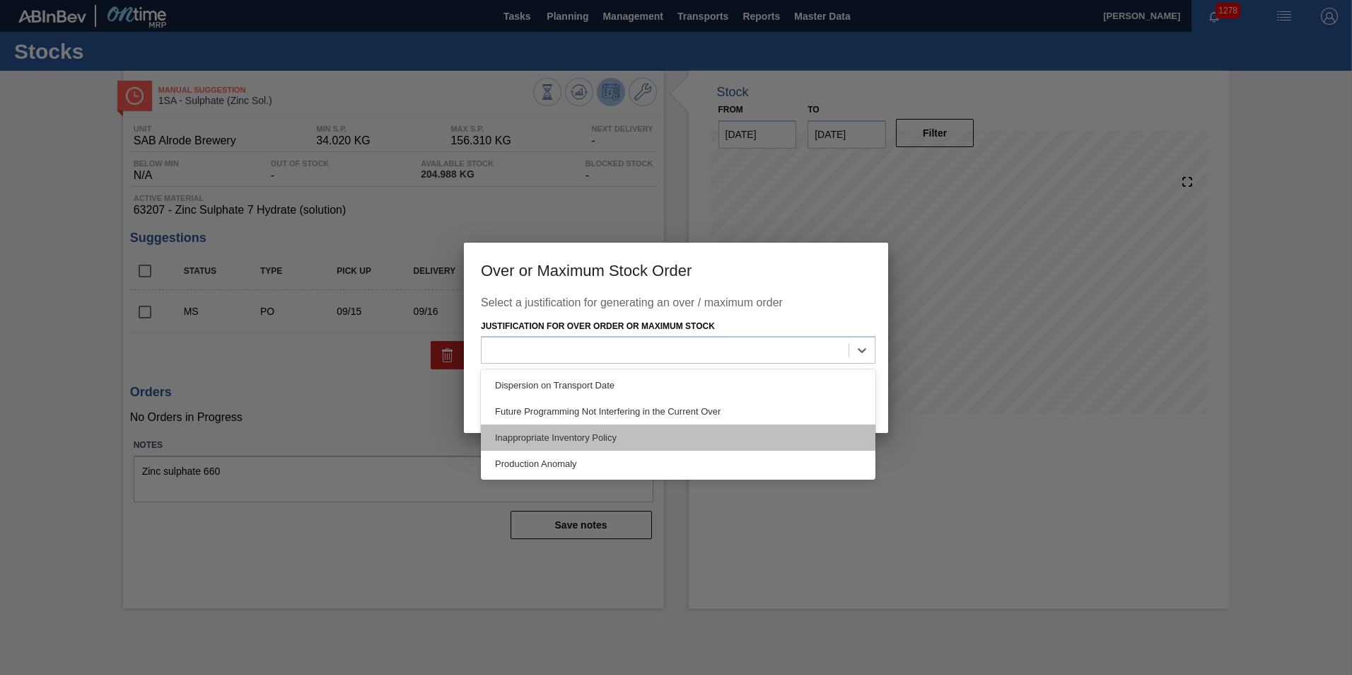
click at [590, 431] on div "Inappropriate Inventory Policy" at bounding box center [678, 437] width 395 height 26
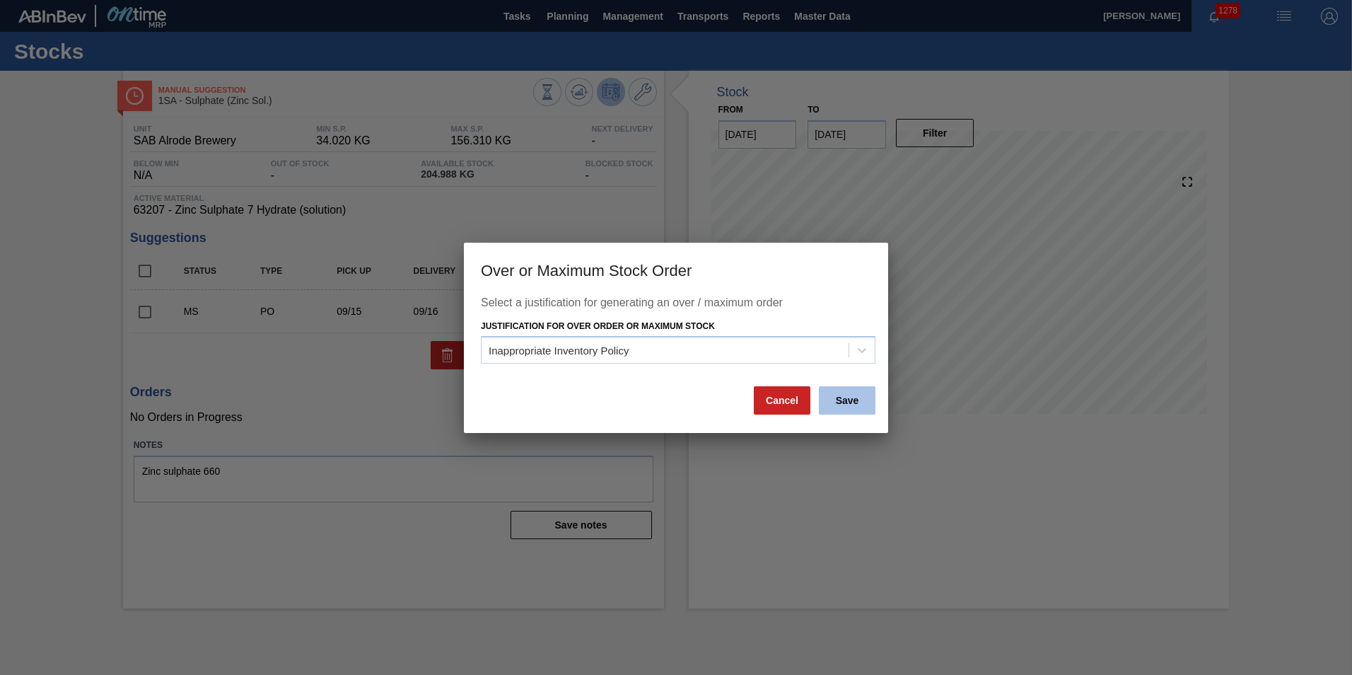
click at [858, 396] on button "Save" at bounding box center [847, 400] width 57 height 28
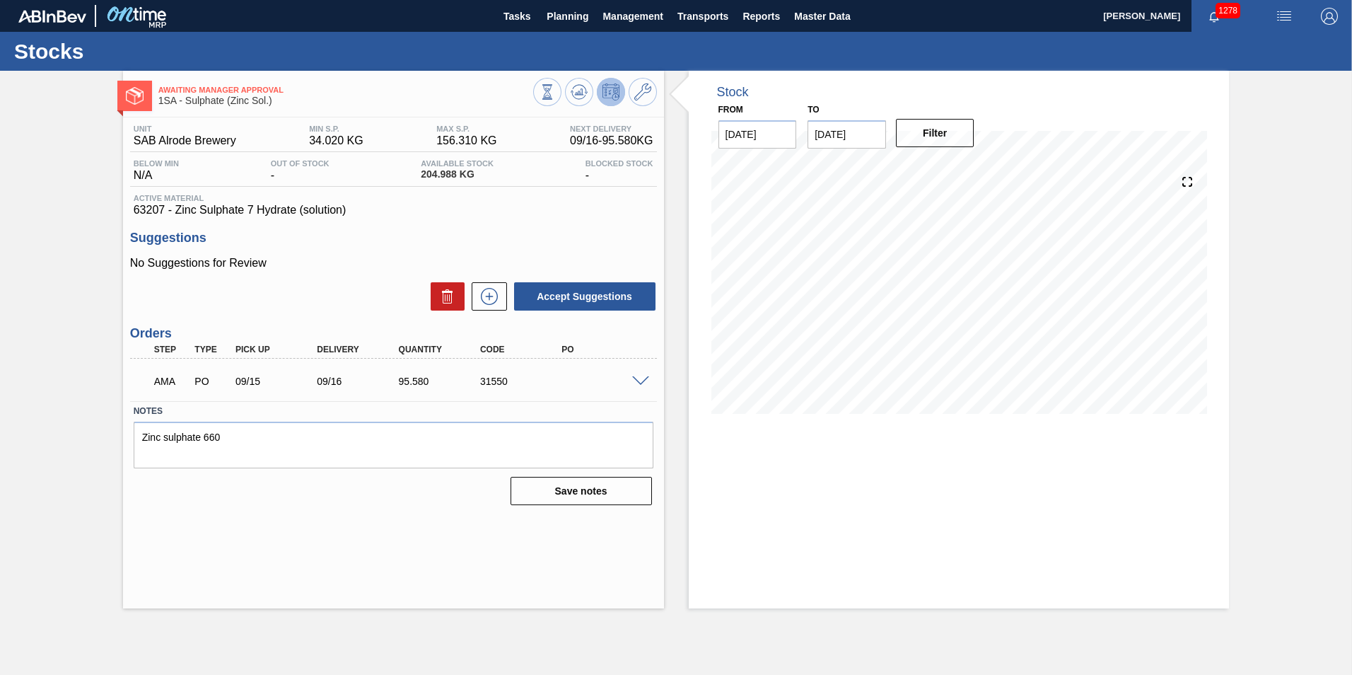
click at [508, 385] on div "31550" at bounding box center [522, 380] width 91 height 11
drag, startPoint x: 515, startPoint y: 384, endPoint x: 479, endPoint y: 379, distance: 36.4
click at [479, 379] on div "31550" at bounding box center [522, 380] width 91 height 11
copy div "31550"
click at [574, 8] on span "Planning" at bounding box center [568, 16] width 42 height 17
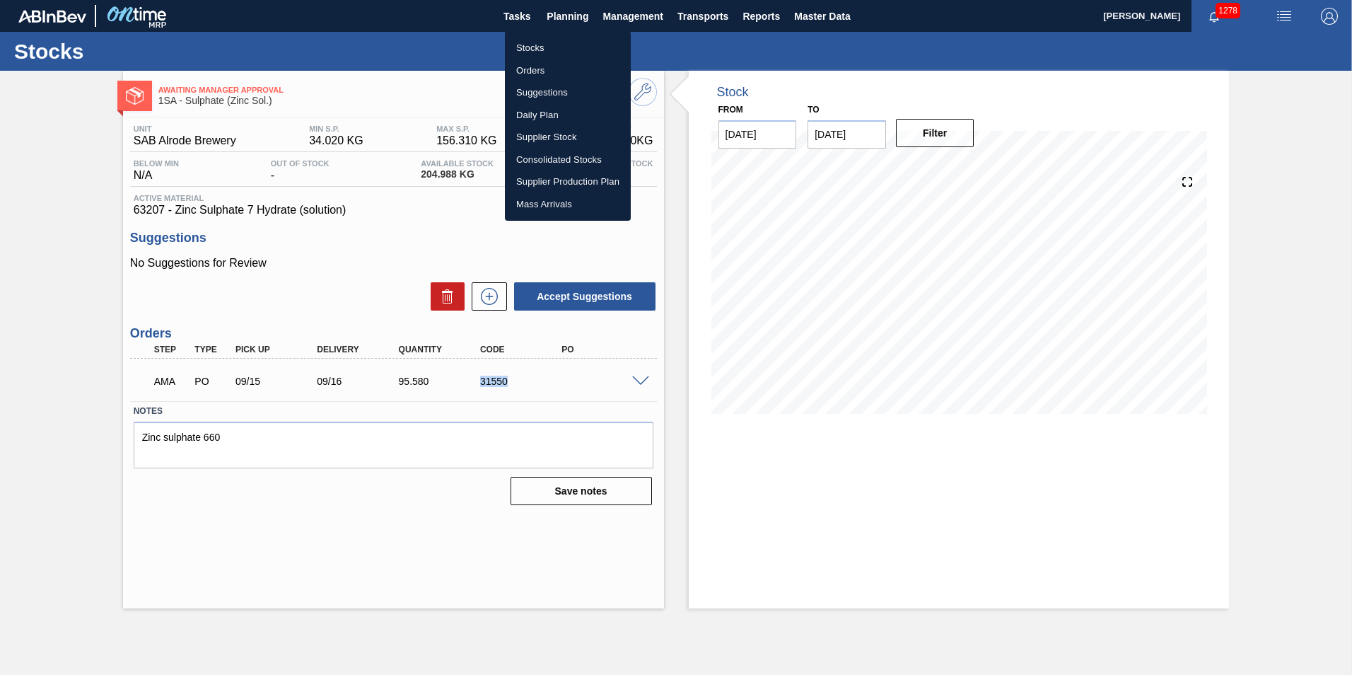
click at [550, 45] on li "Stocks" at bounding box center [568, 48] width 126 height 23
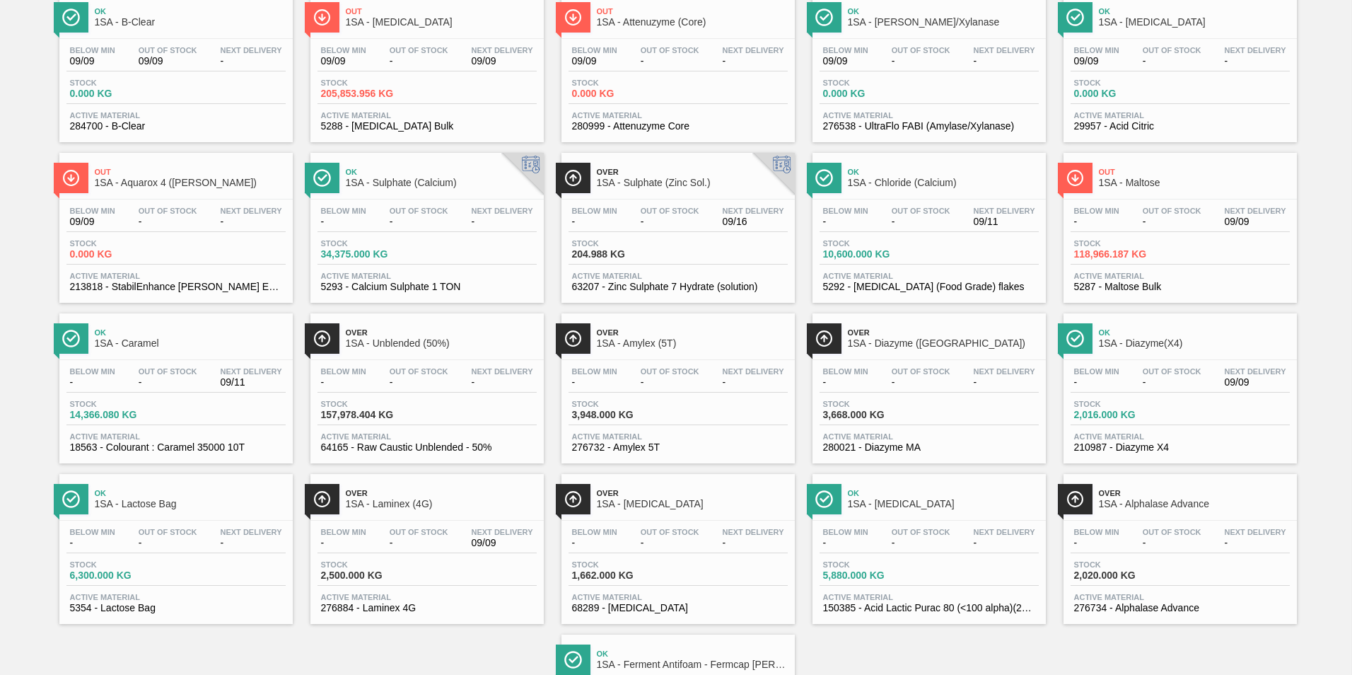
scroll to position [141, 0]
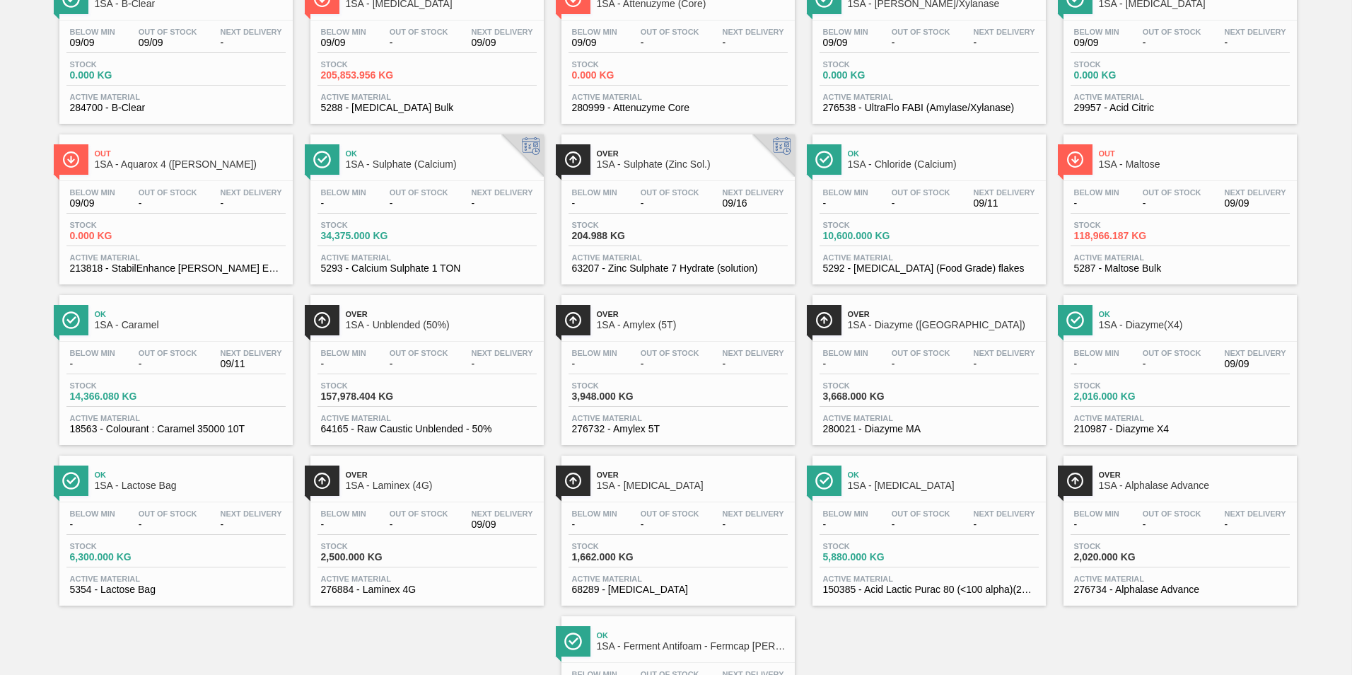
click at [161, 514] on span "Out Of Stock" at bounding box center [168, 513] width 59 height 8
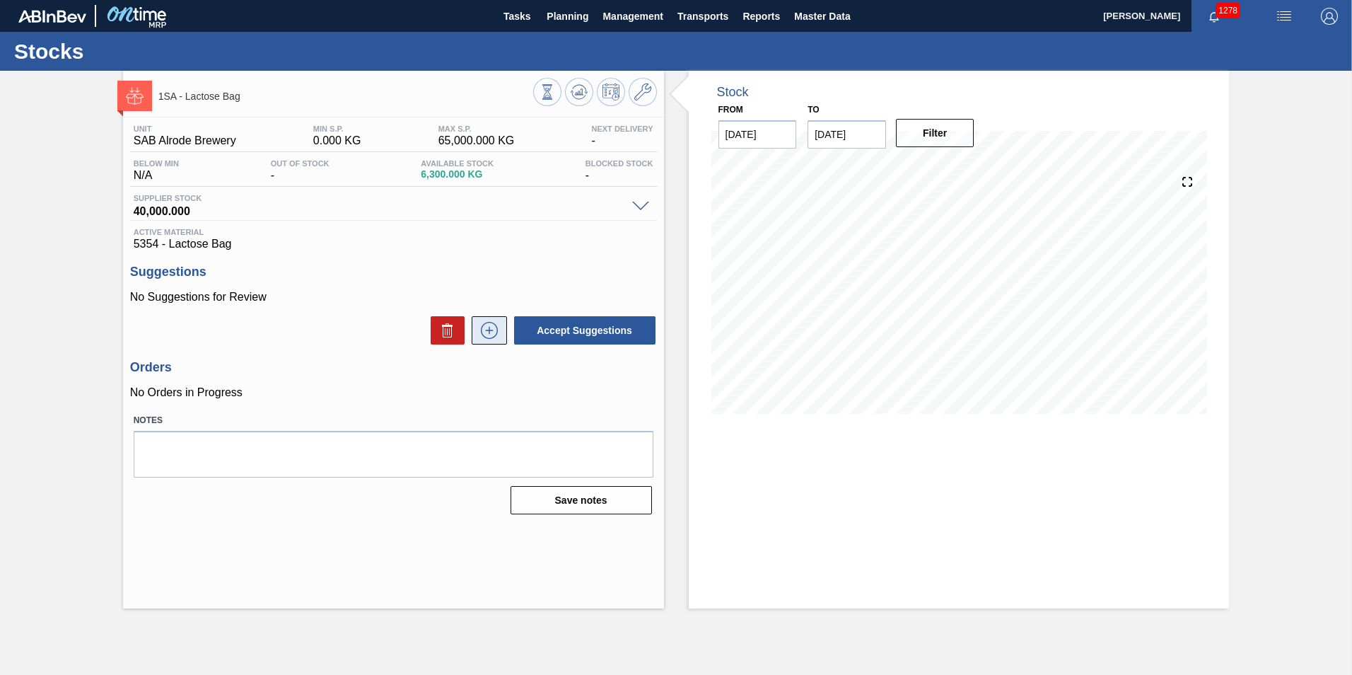
click at [492, 333] on icon at bounding box center [489, 330] width 23 height 17
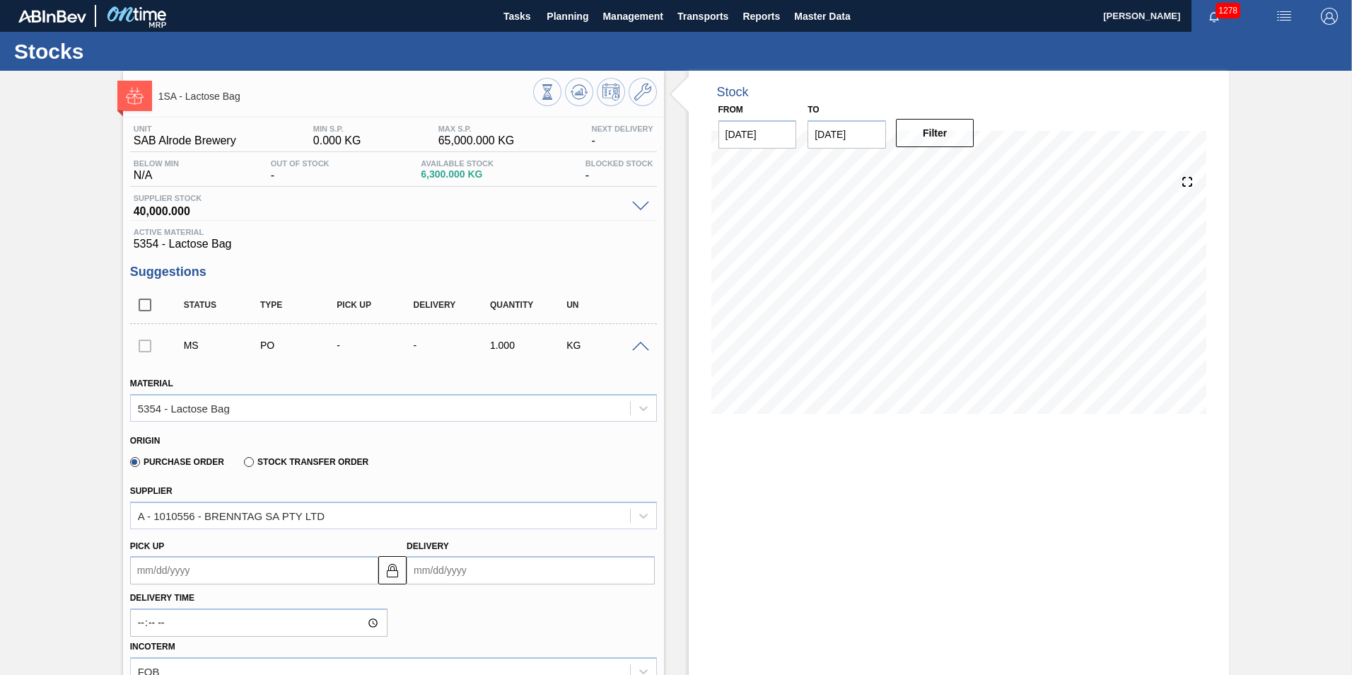
click at [473, 576] on input "Delivery" at bounding box center [531, 570] width 248 height 28
click at [518, 481] on div "18" at bounding box center [515, 483] width 19 height 19
type up3243851686 "[DATE]"
type input "[DATE]"
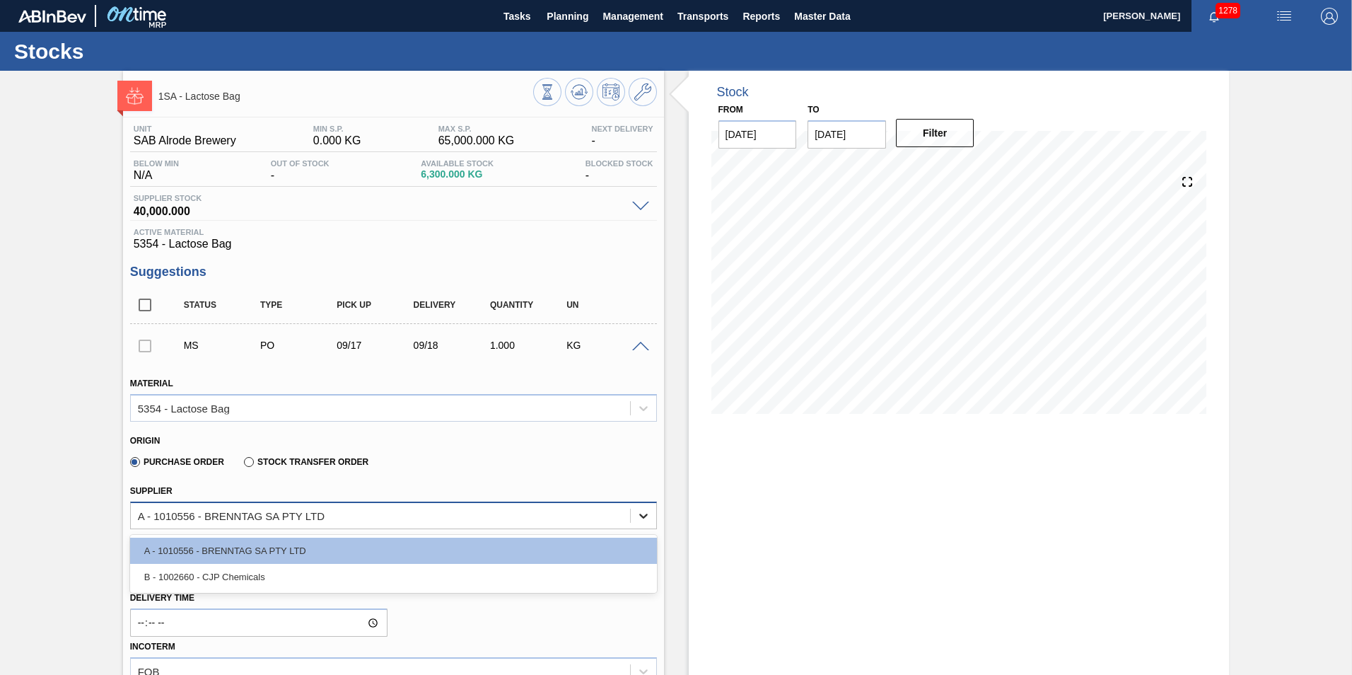
click at [641, 513] on icon at bounding box center [643, 515] width 14 height 14
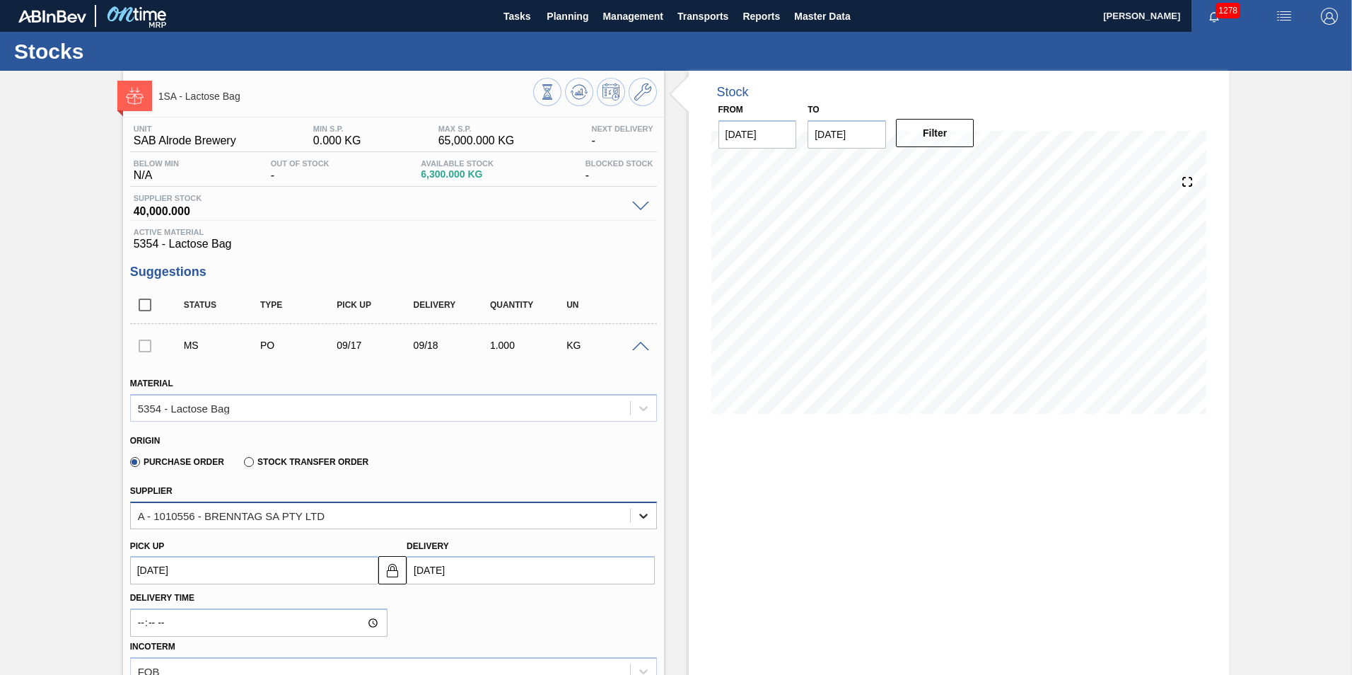
click at [641, 513] on icon at bounding box center [643, 515] width 14 height 14
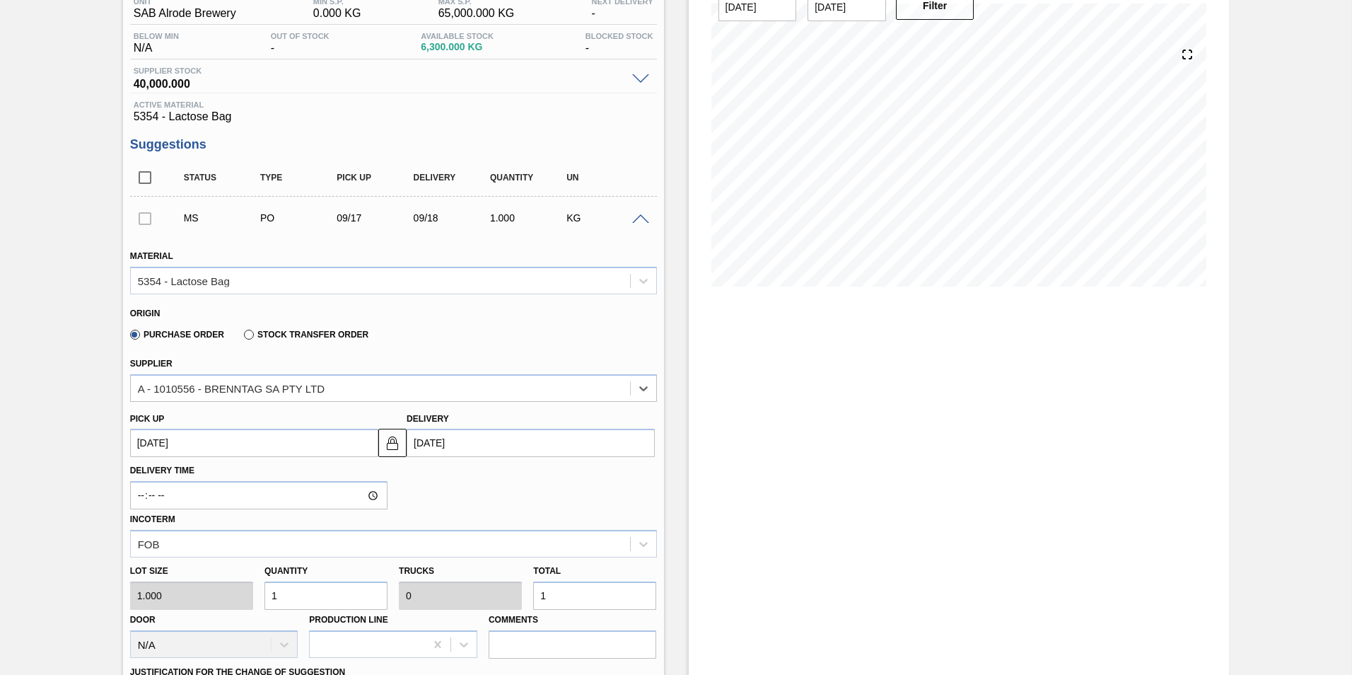
scroll to position [141, 0]
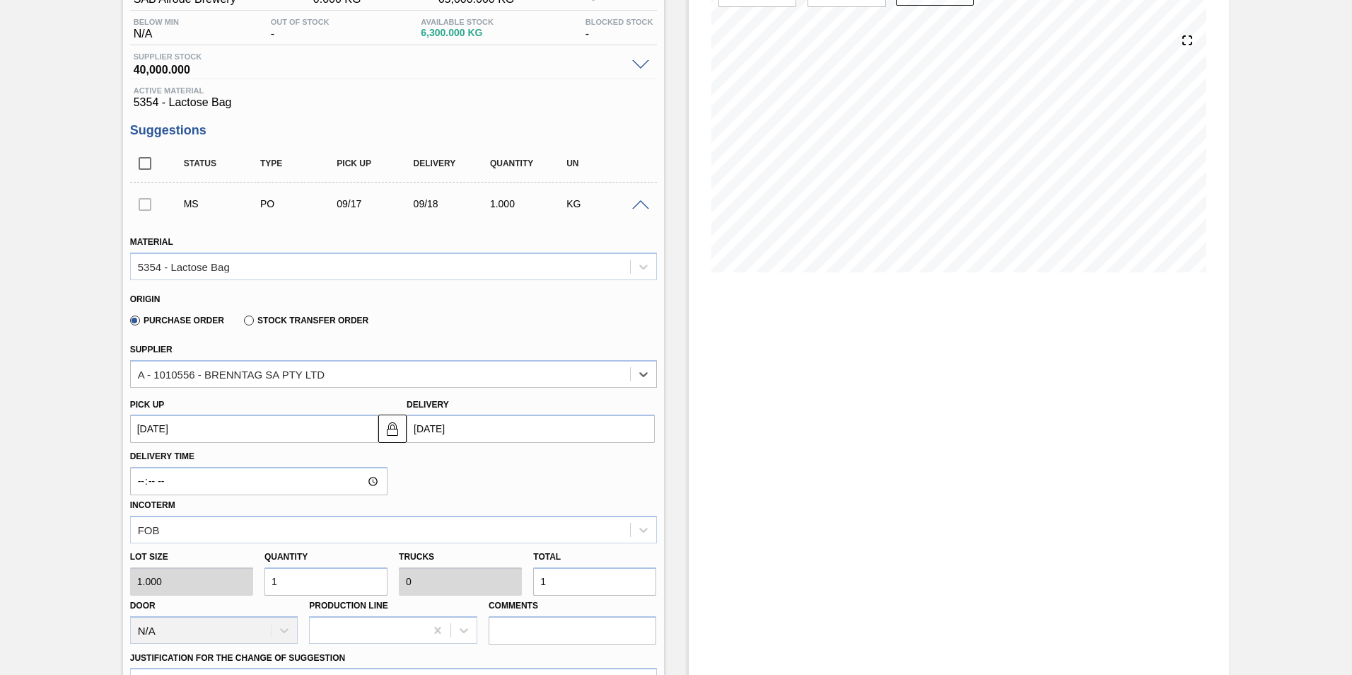
click at [553, 578] on input "1" at bounding box center [594, 581] width 123 height 28
type input "0"
type input "5"
type input "0.001"
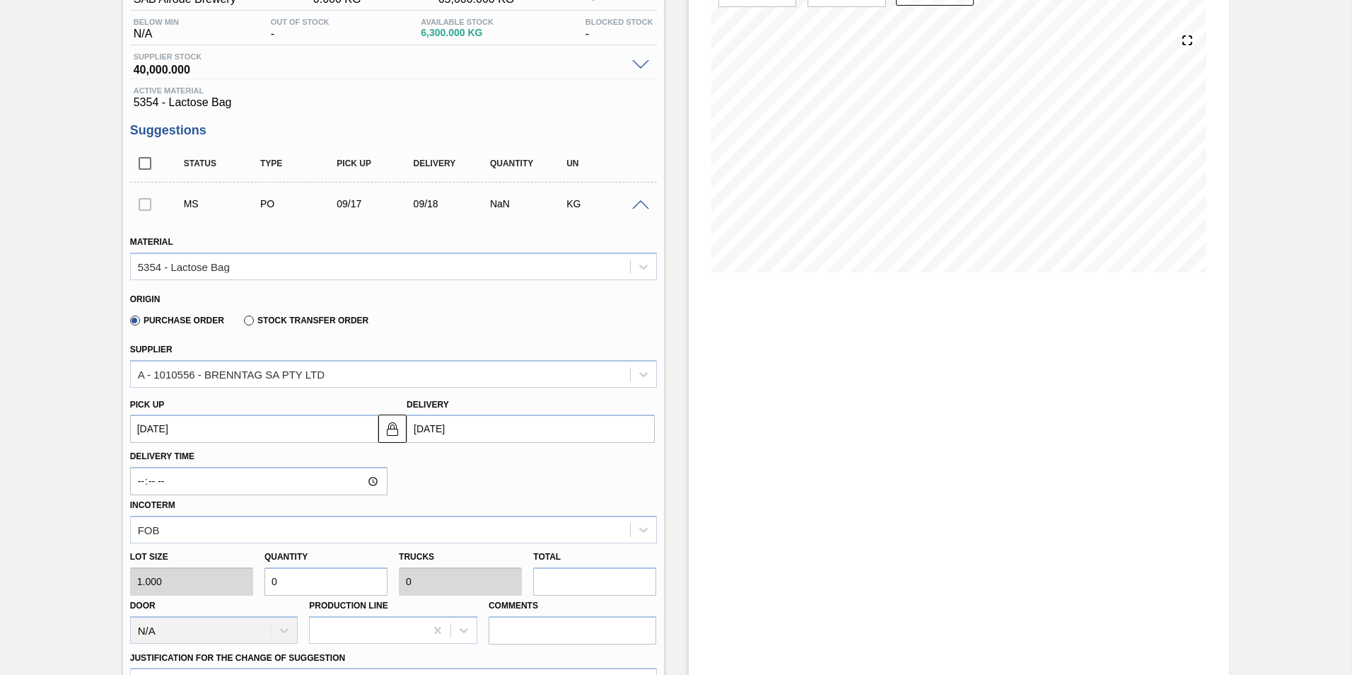
type input "5"
type input "50"
type input "0.008"
type input "50"
type input "500"
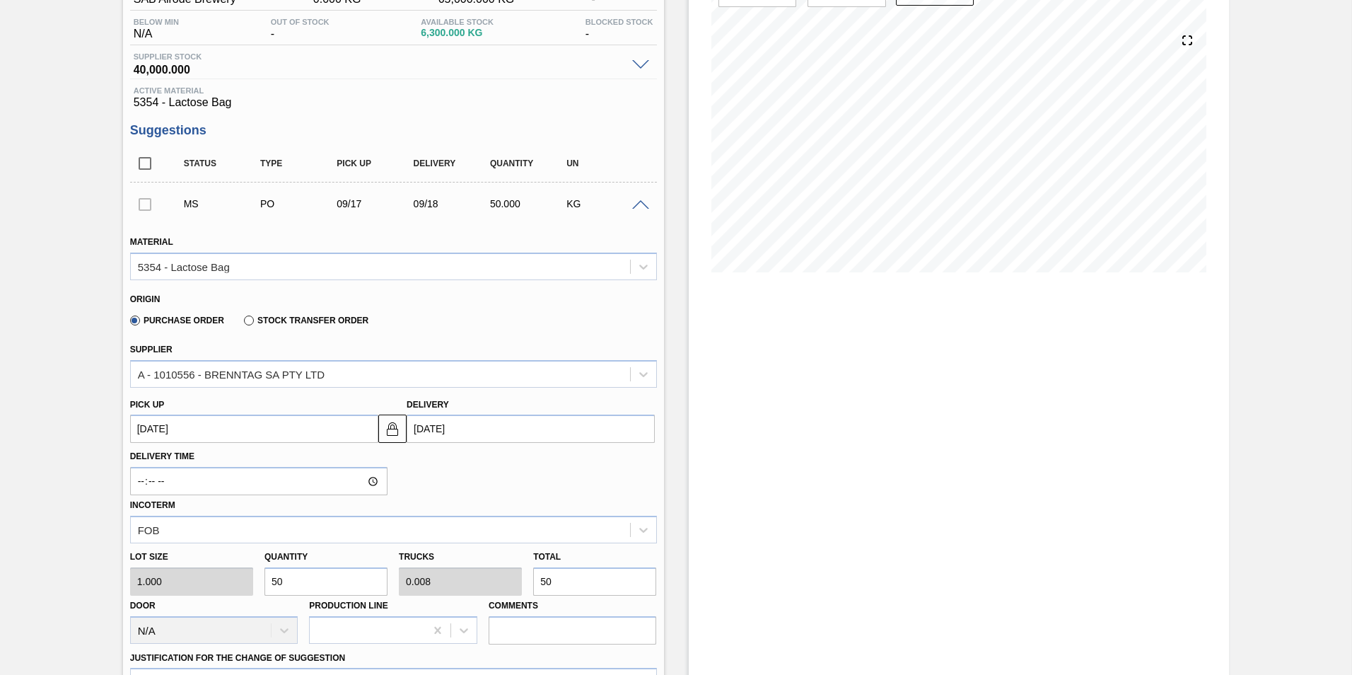
type input "0.083"
type input "500"
type input "5,000"
type input "0.833"
type input "5,000"
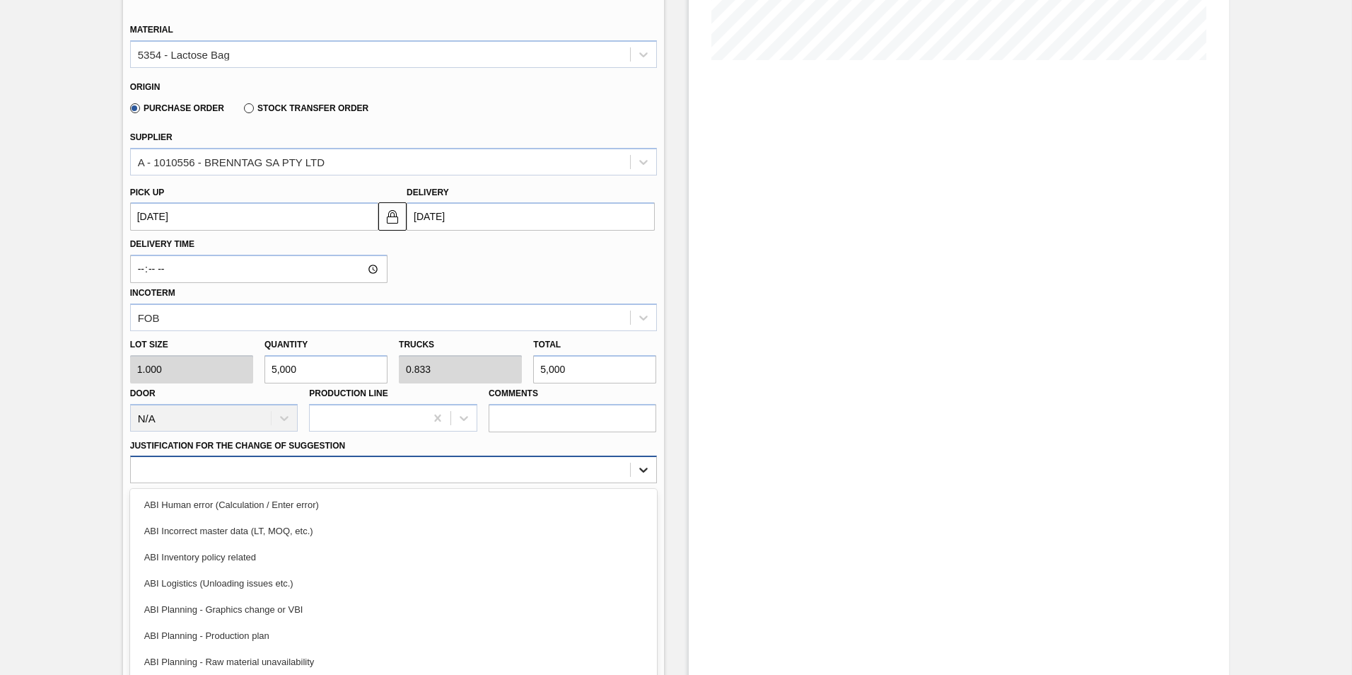
scroll to position [385, 0]
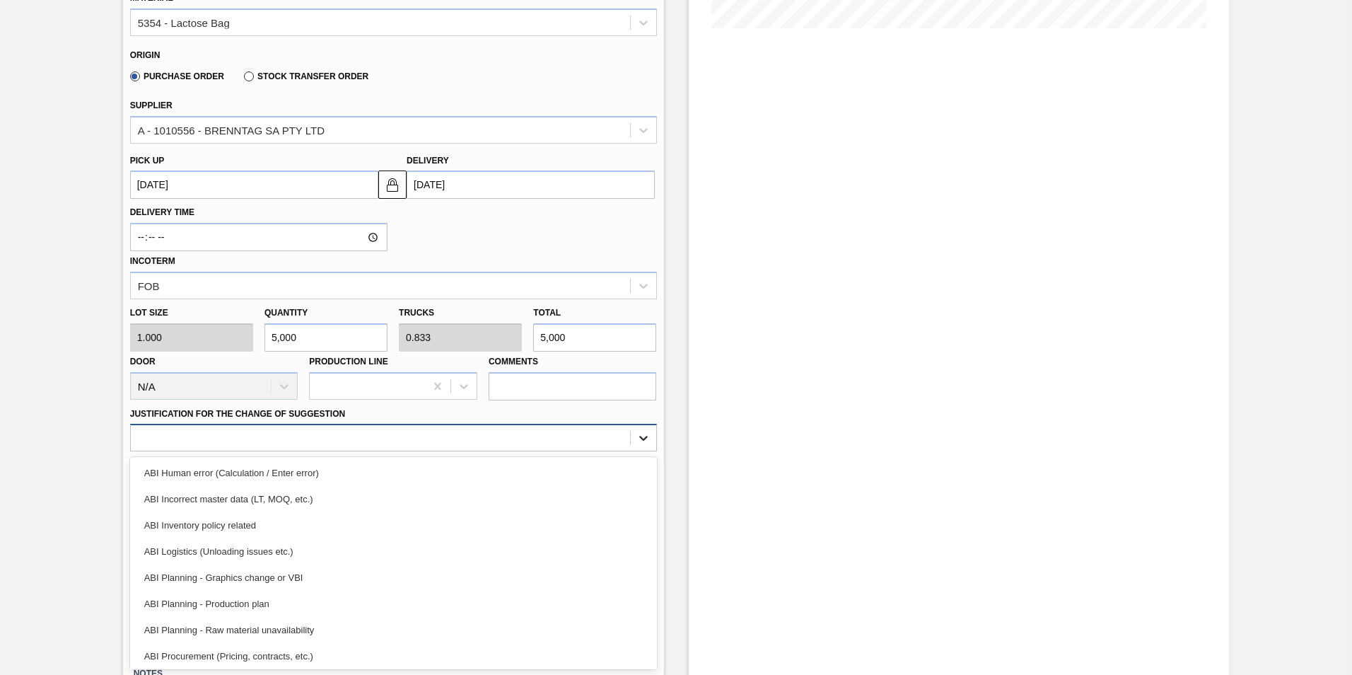
click at [643, 451] on div "option ABI Human error (Calculation / Enter error) focused, 1 of 18. 18 results…" at bounding box center [393, 438] width 527 height 28
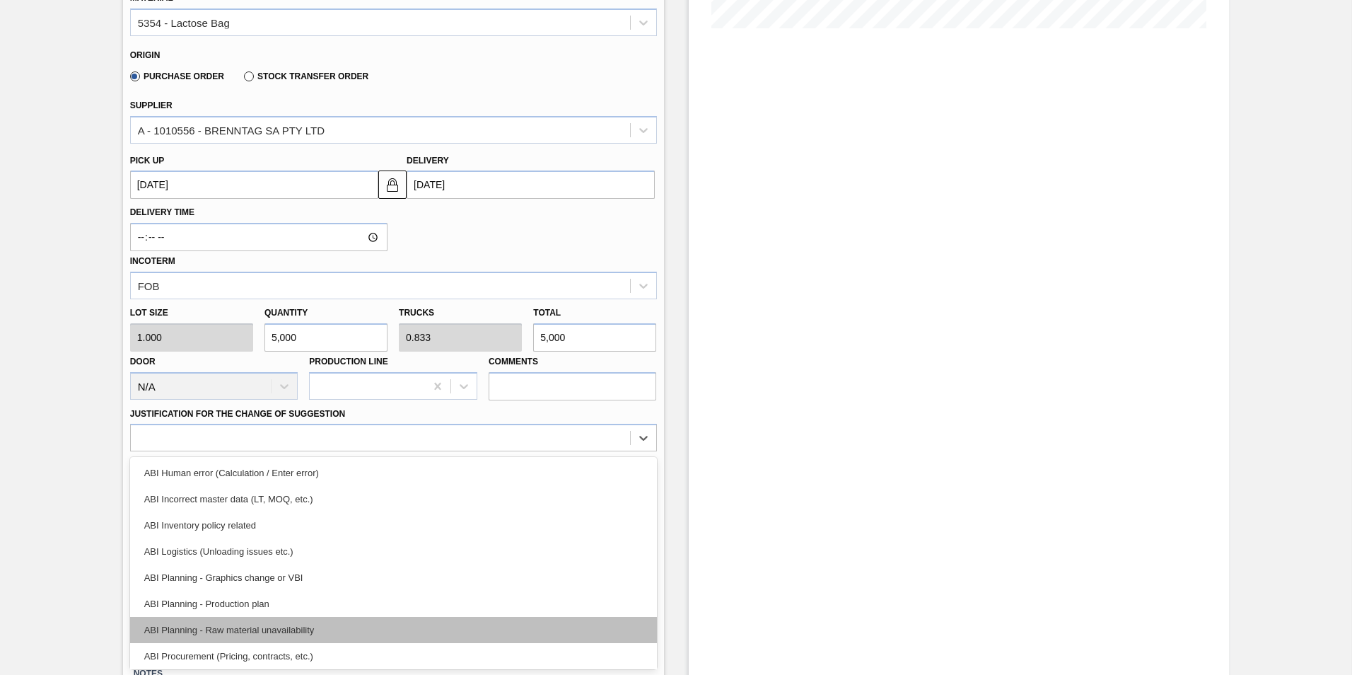
click at [275, 629] on div "ABI Planning - Raw material unavailability" at bounding box center [393, 630] width 527 height 26
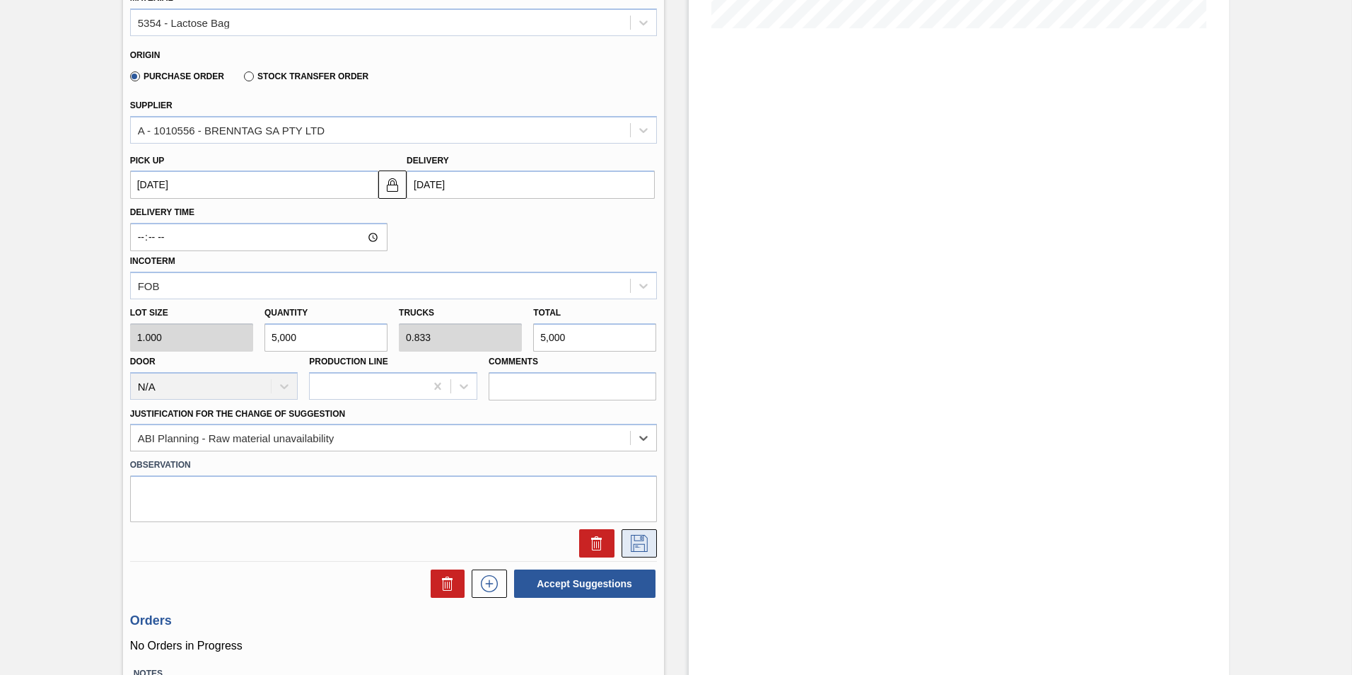
click at [640, 542] on icon at bounding box center [639, 543] width 23 height 17
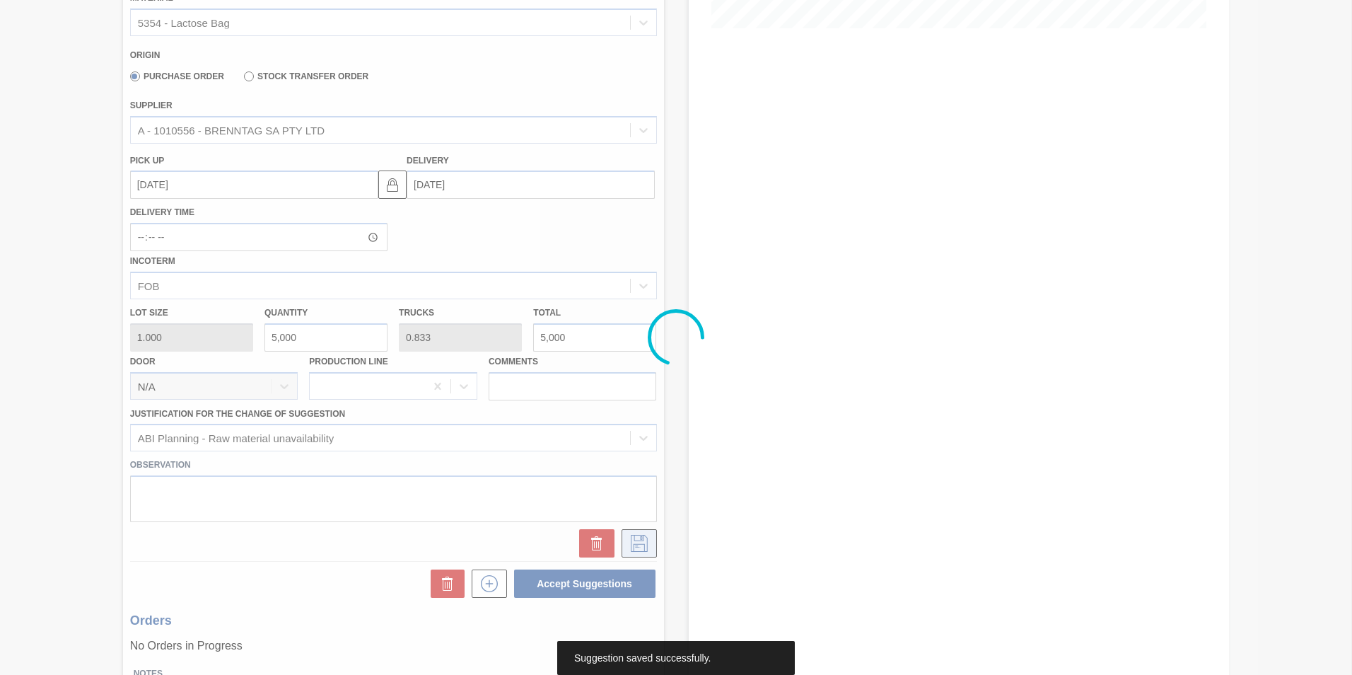
scroll to position [0, 0]
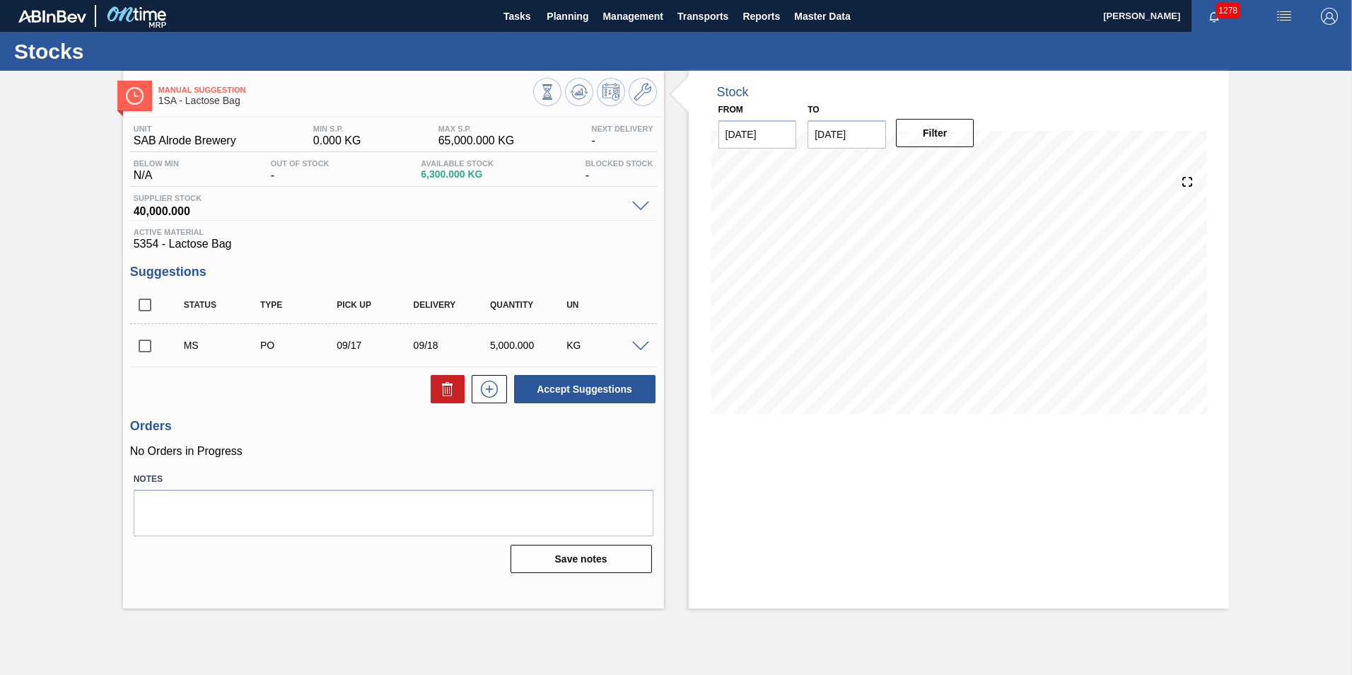
click at [146, 346] on input "checkbox" at bounding box center [145, 346] width 30 height 30
click at [491, 392] on icon at bounding box center [489, 388] width 23 height 17
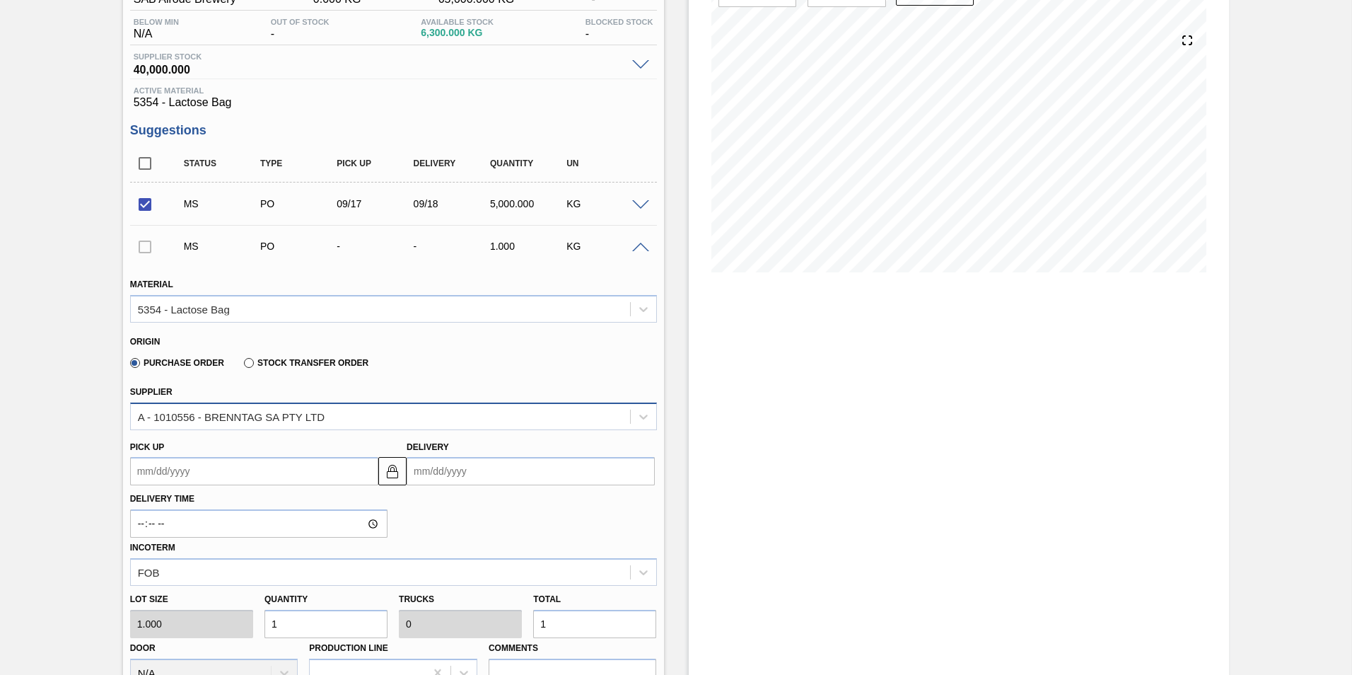
scroll to position [212, 0]
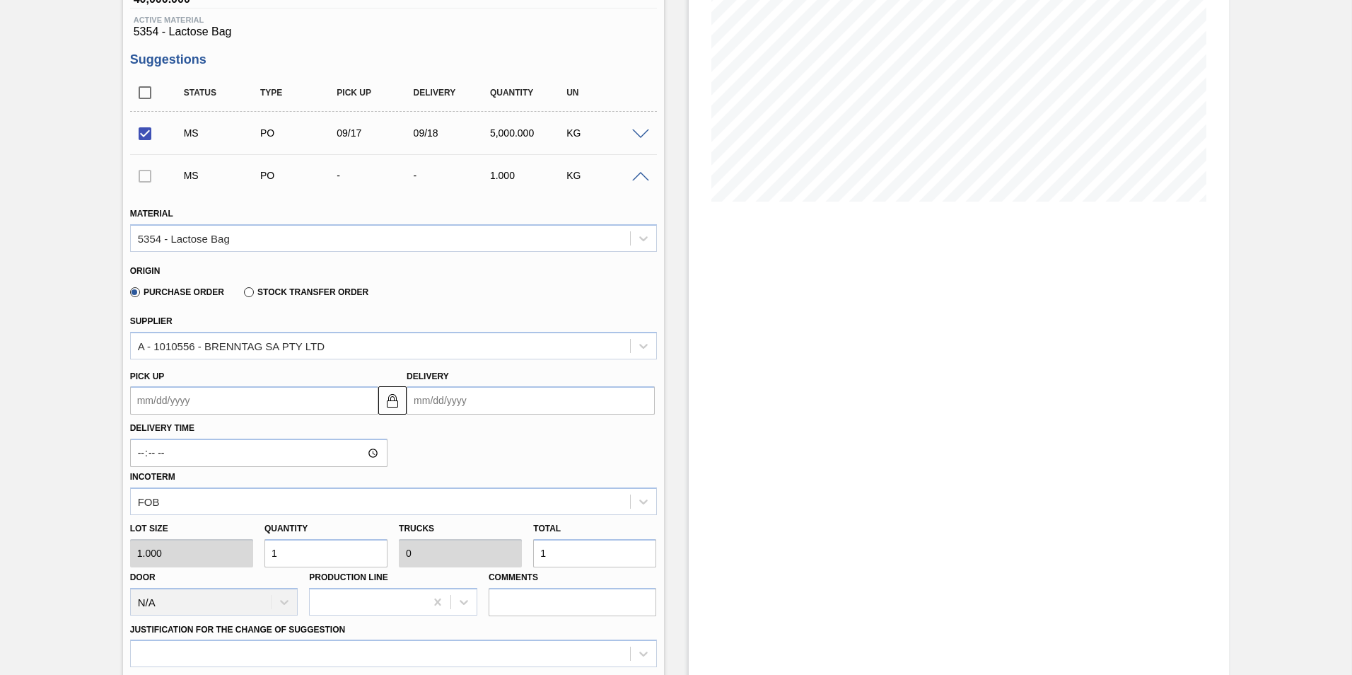
click at [565, 556] on input "1" at bounding box center [594, 553] width 123 height 28
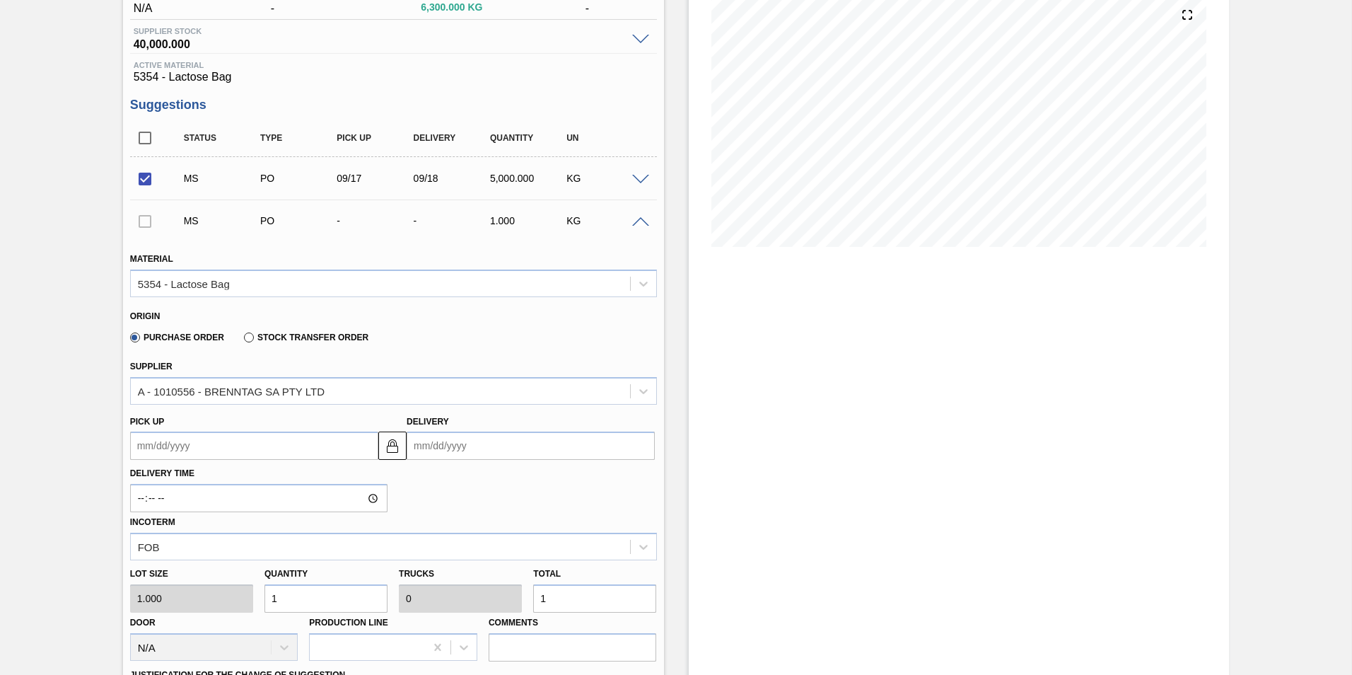
scroll to position [141, 0]
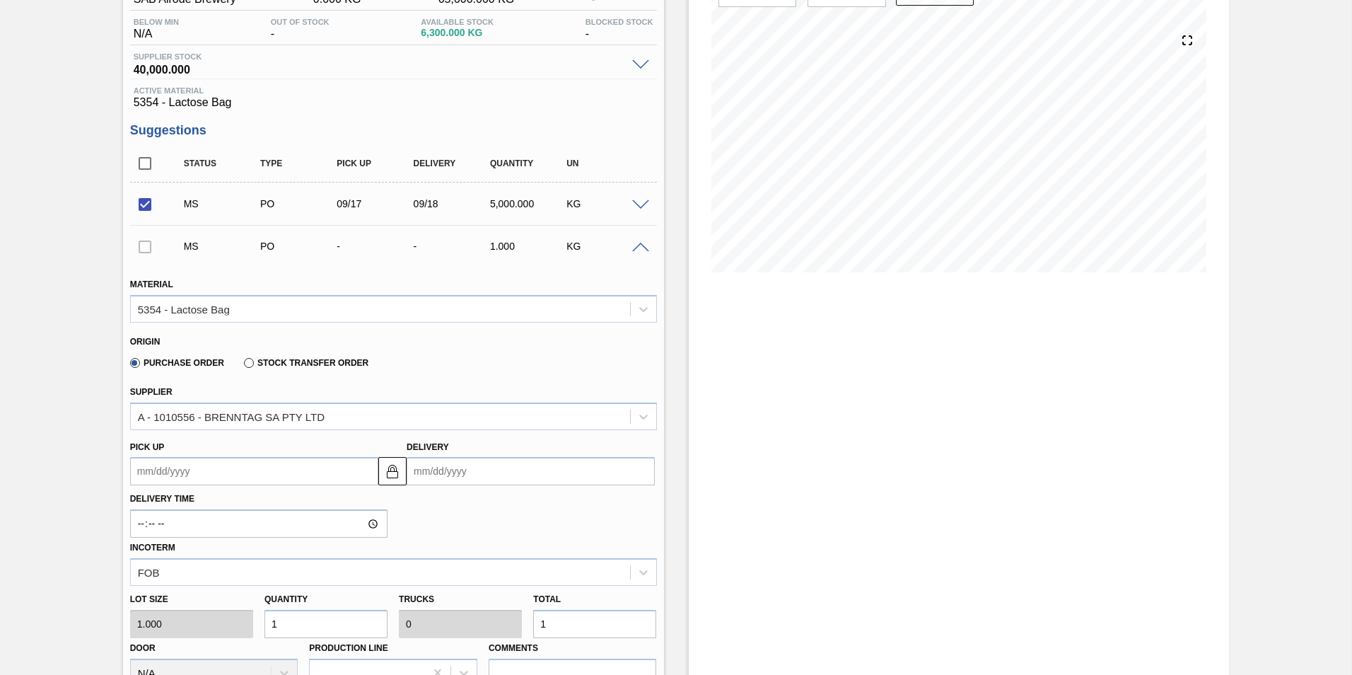
click at [638, 206] on span at bounding box center [640, 205] width 17 height 11
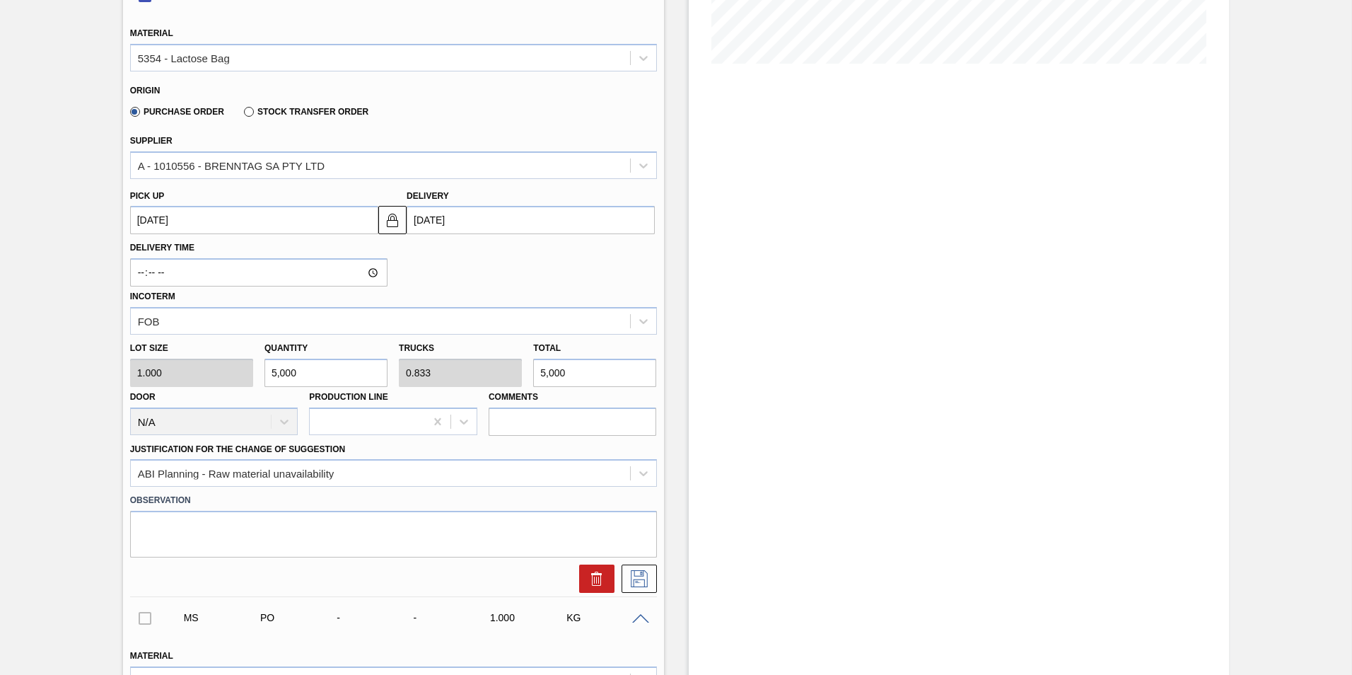
scroll to position [354, 0]
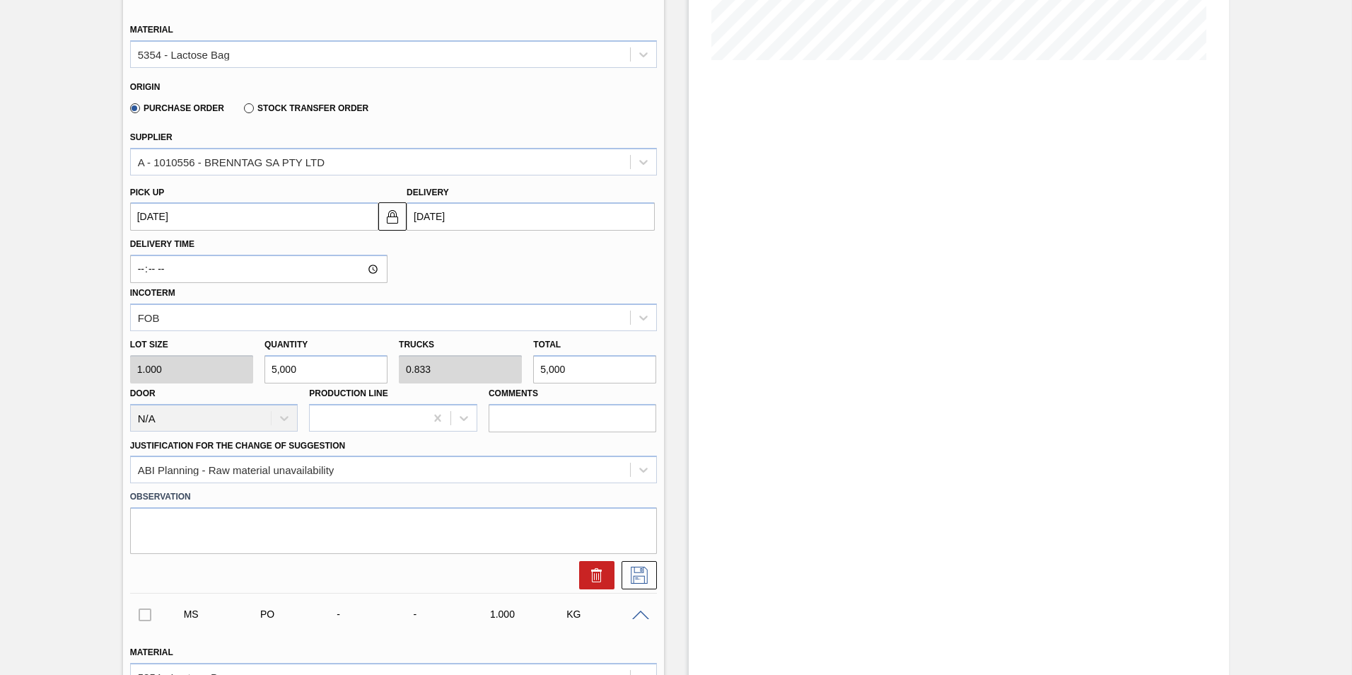
click at [638, 612] on span at bounding box center [640, 615] width 17 height 11
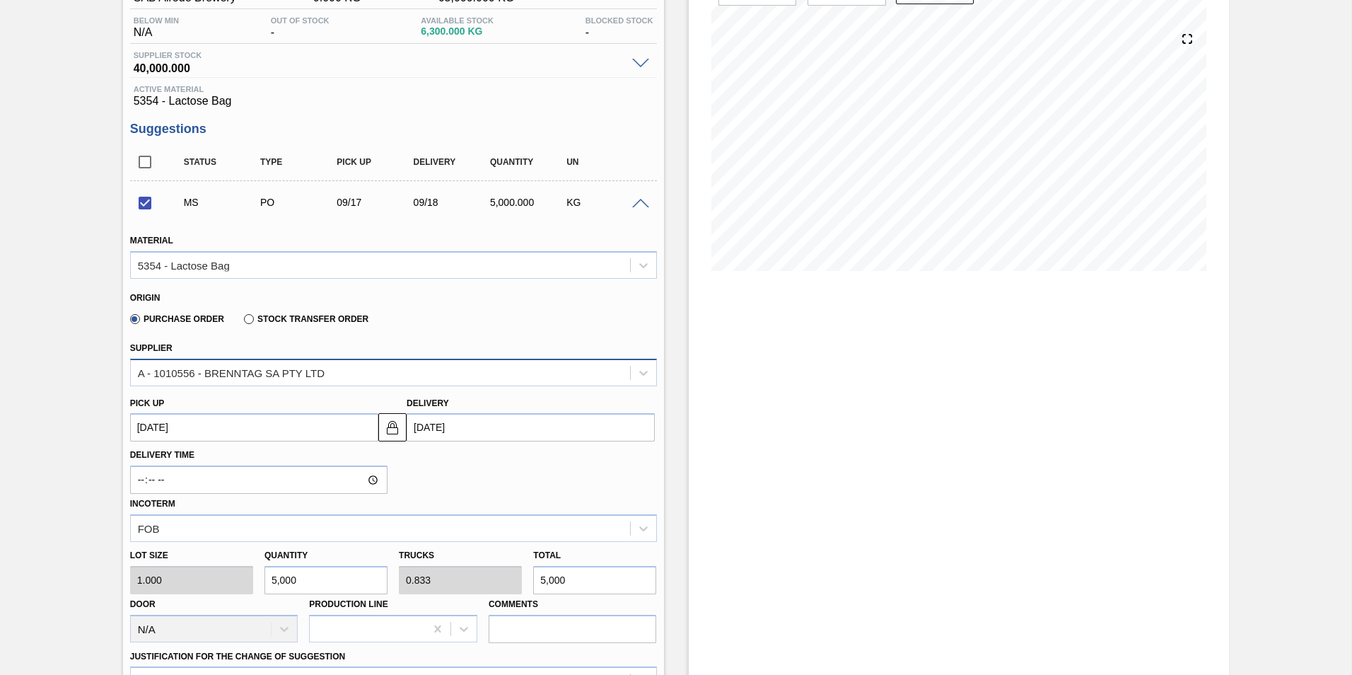
scroll to position [141, 0]
click at [637, 201] on span at bounding box center [640, 205] width 17 height 11
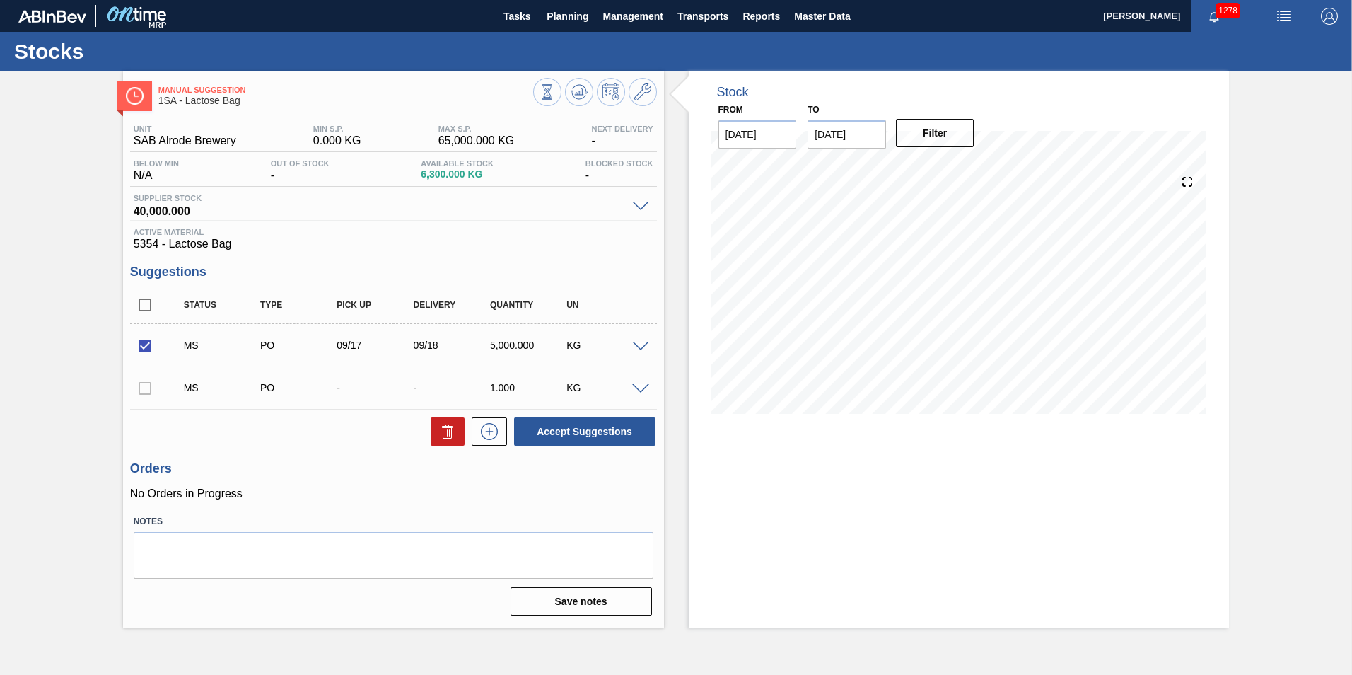
scroll to position [0, 0]
click at [574, 431] on button "Accept Suggestions" at bounding box center [584, 431] width 141 height 28
checkbox input "false"
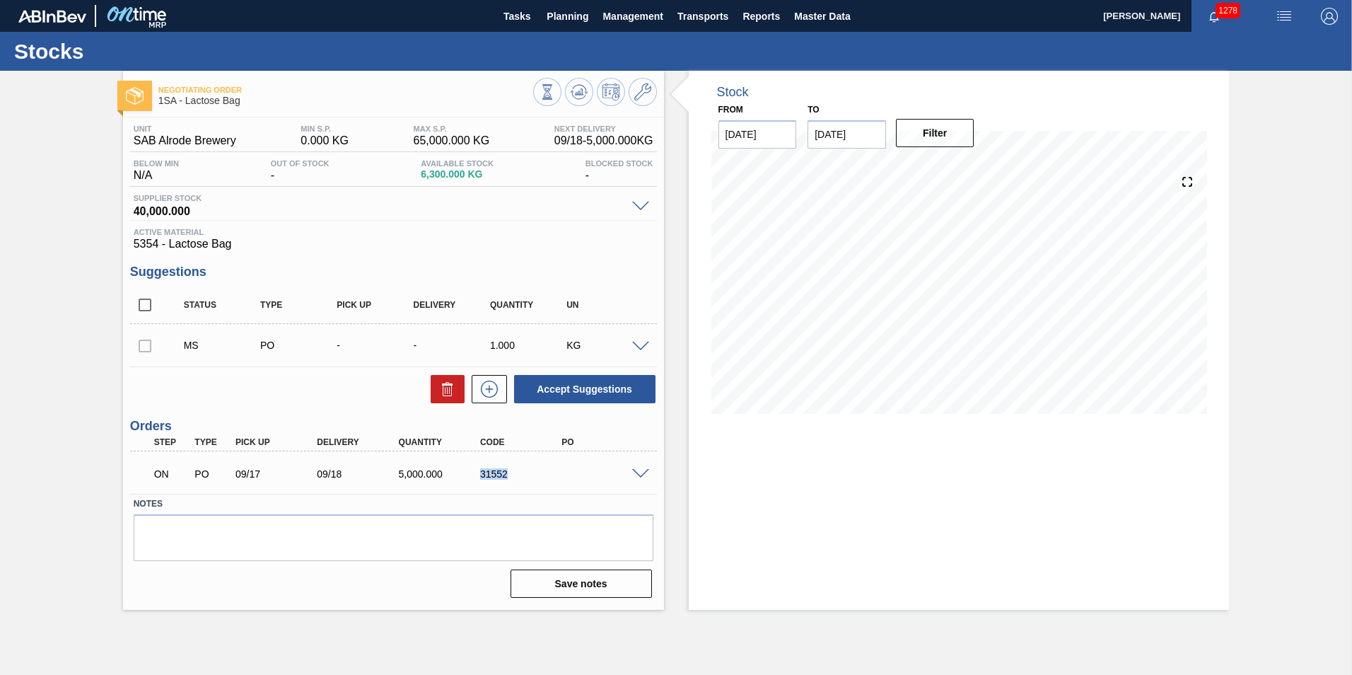
drag, startPoint x: 508, startPoint y: 472, endPoint x: 472, endPoint y: 471, distance: 36.1
click at [472, 471] on div "31552" at bounding box center [511, 473] width 81 height 11
copy div "31552"
click at [581, 13] on span "Planning" at bounding box center [568, 16] width 42 height 17
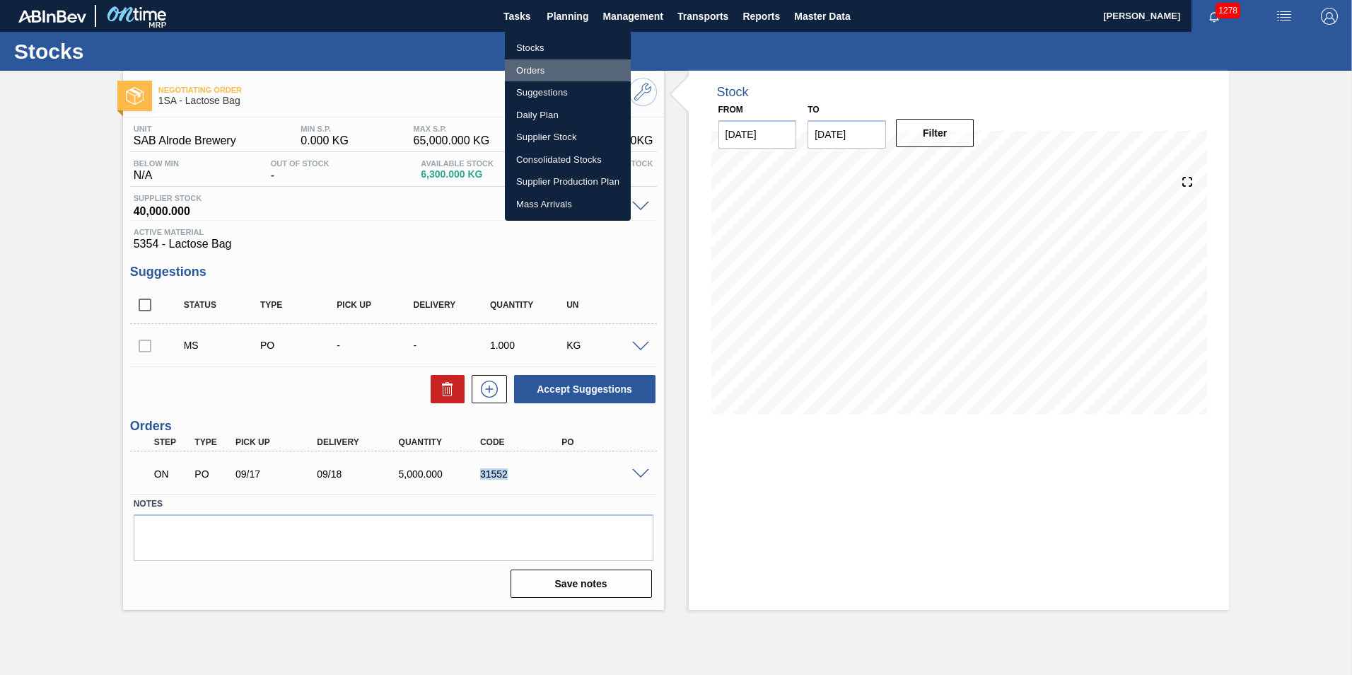
click at [538, 71] on li "Orders" at bounding box center [568, 70] width 126 height 23
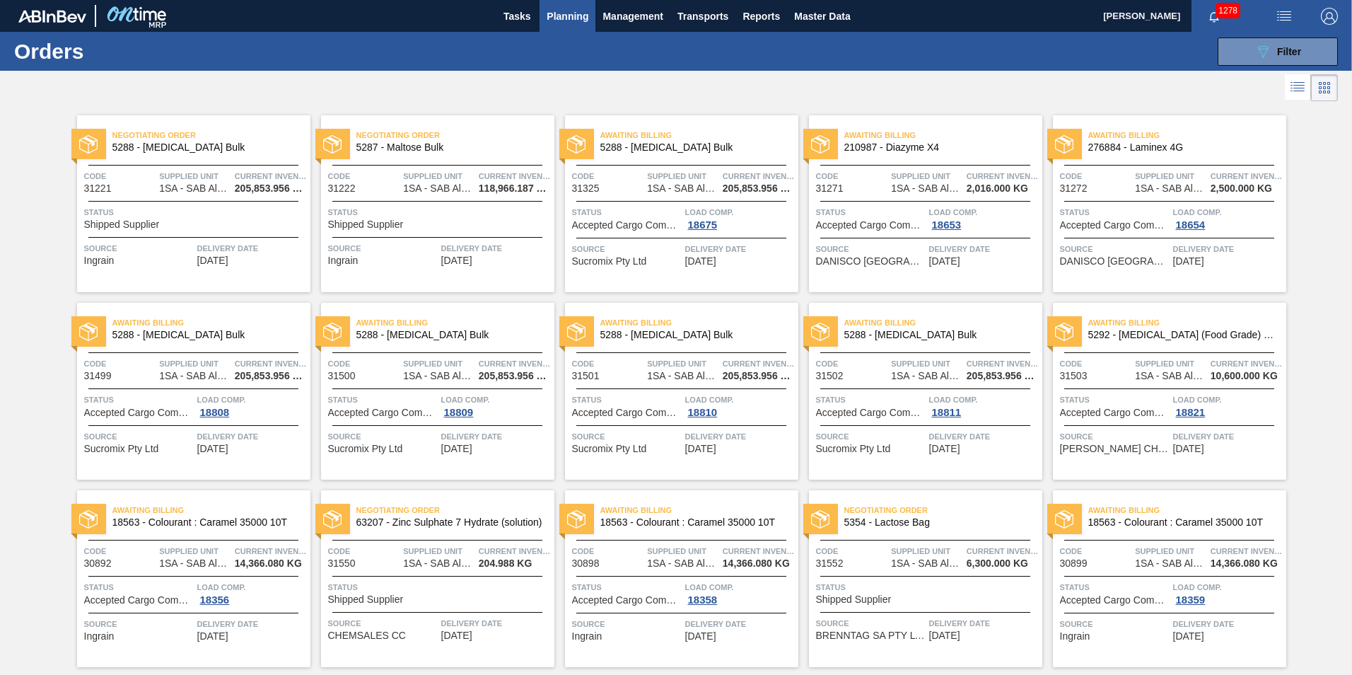
click at [569, 12] on span "Planning" at bounding box center [568, 16] width 42 height 17
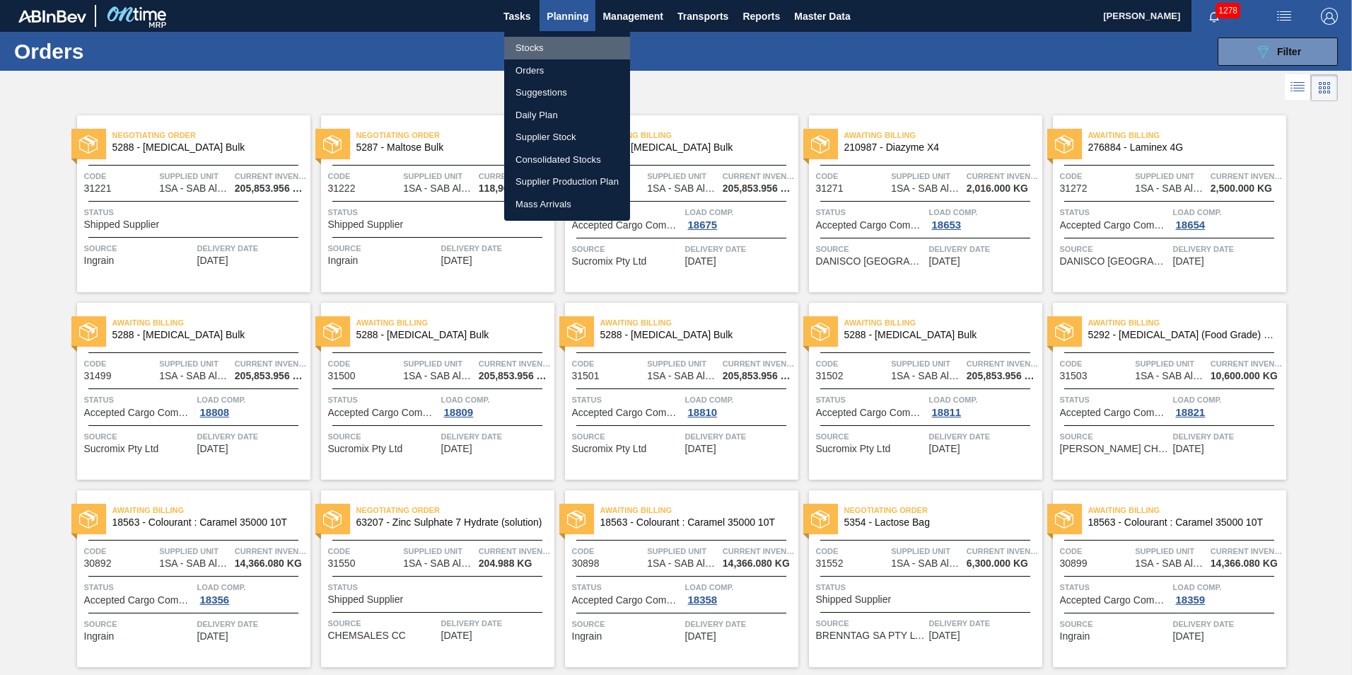
click at [535, 46] on li "Stocks" at bounding box center [567, 48] width 126 height 23
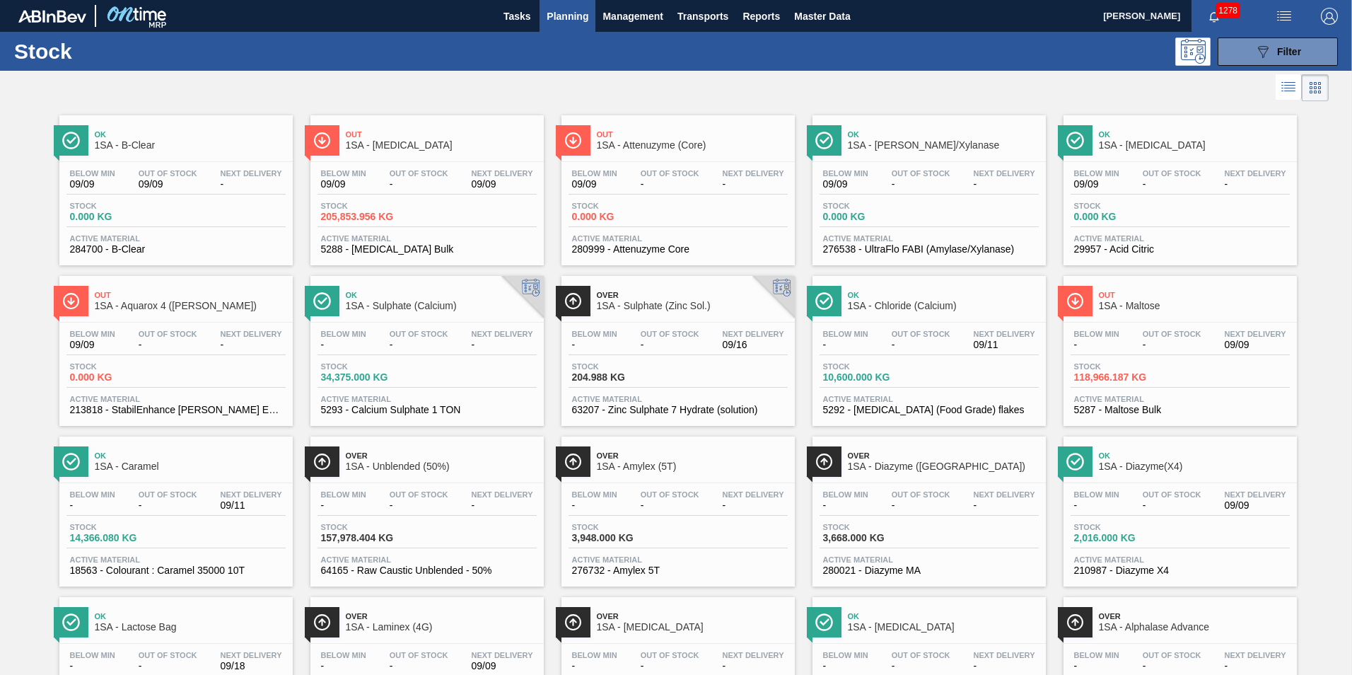
click at [636, 360] on div "Below Min - Out Of Stock - Next Delivery 09/16 Stock 204.988 KG Active Material…" at bounding box center [677, 370] width 233 height 96
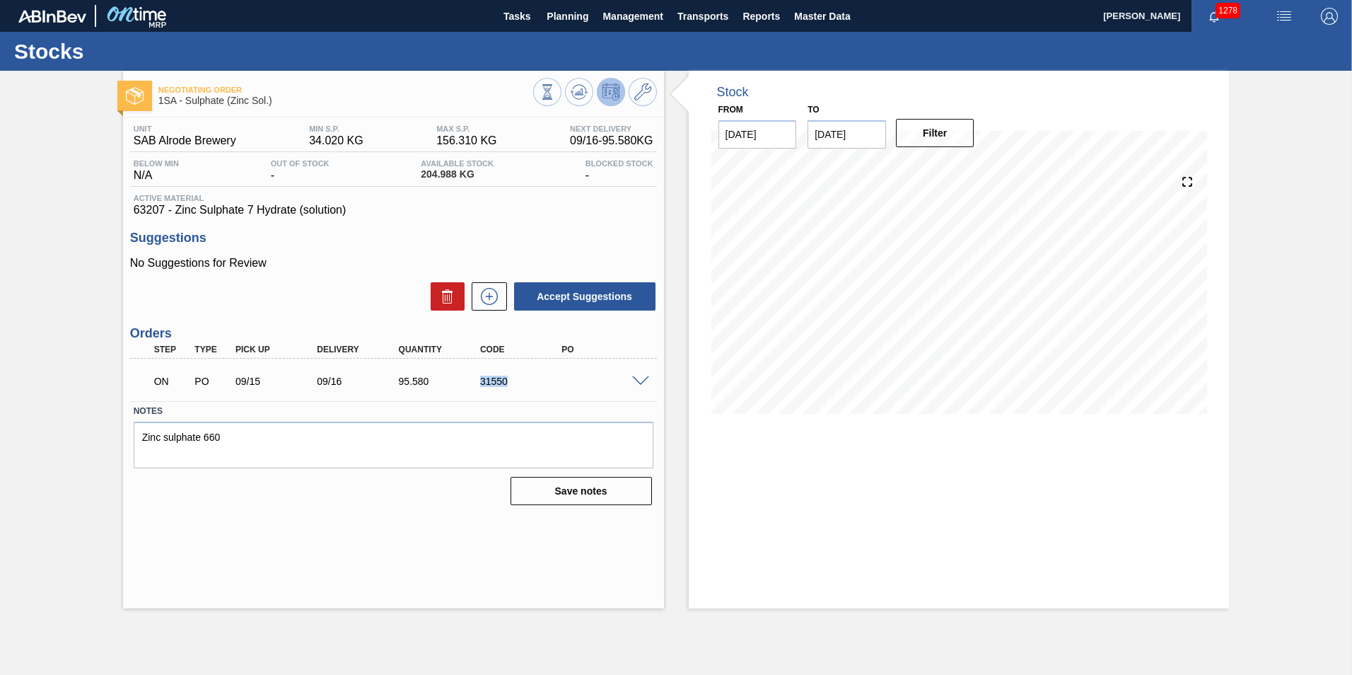
drag, startPoint x: 506, startPoint y: 382, endPoint x: 464, endPoint y: 376, distance: 42.8
click at [464, 376] on div "ON PO 09/15 09/16 95.580 31550" at bounding box center [389, 380] width 489 height 28
copy div "31550"
